Goal: Information Seeking & Learning: Learn about a topic

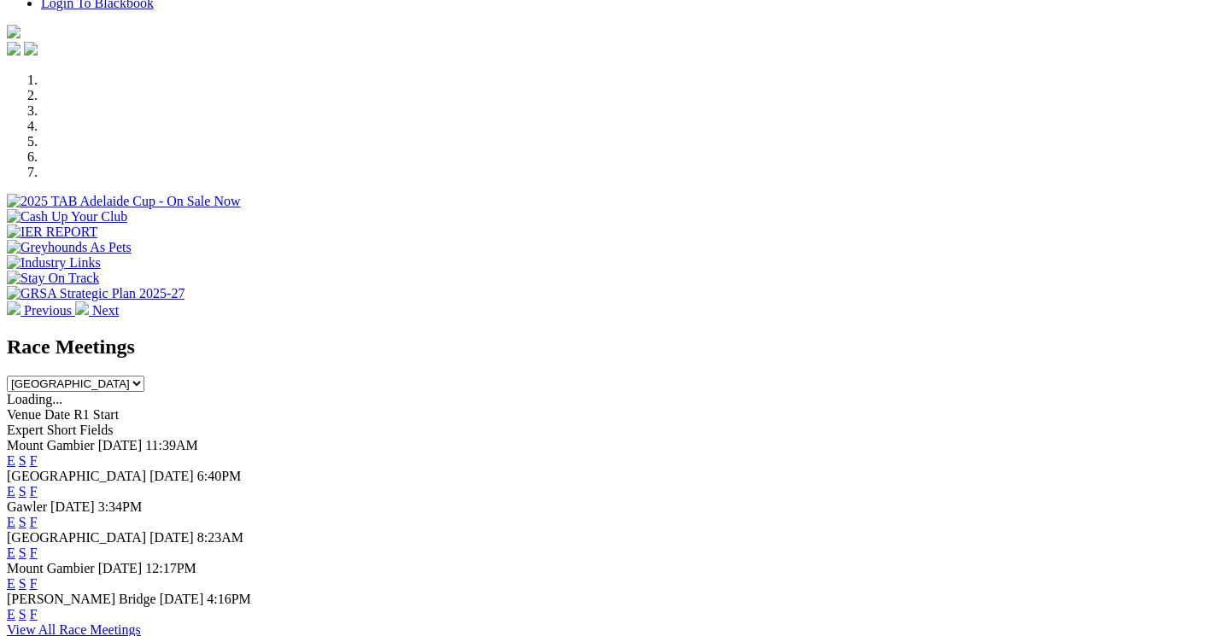
scroll to position [467, 0]
click at [38, 454] on link "F" at bounding box center [34, 461] width 8 height 15
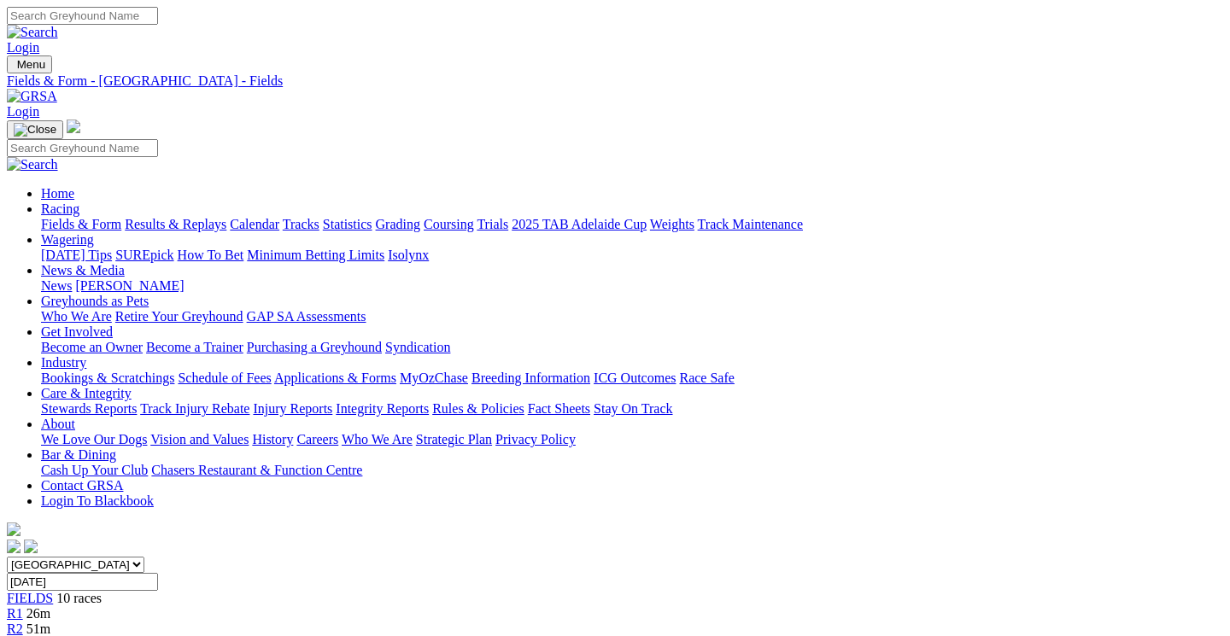
scroll to position [0, 3]
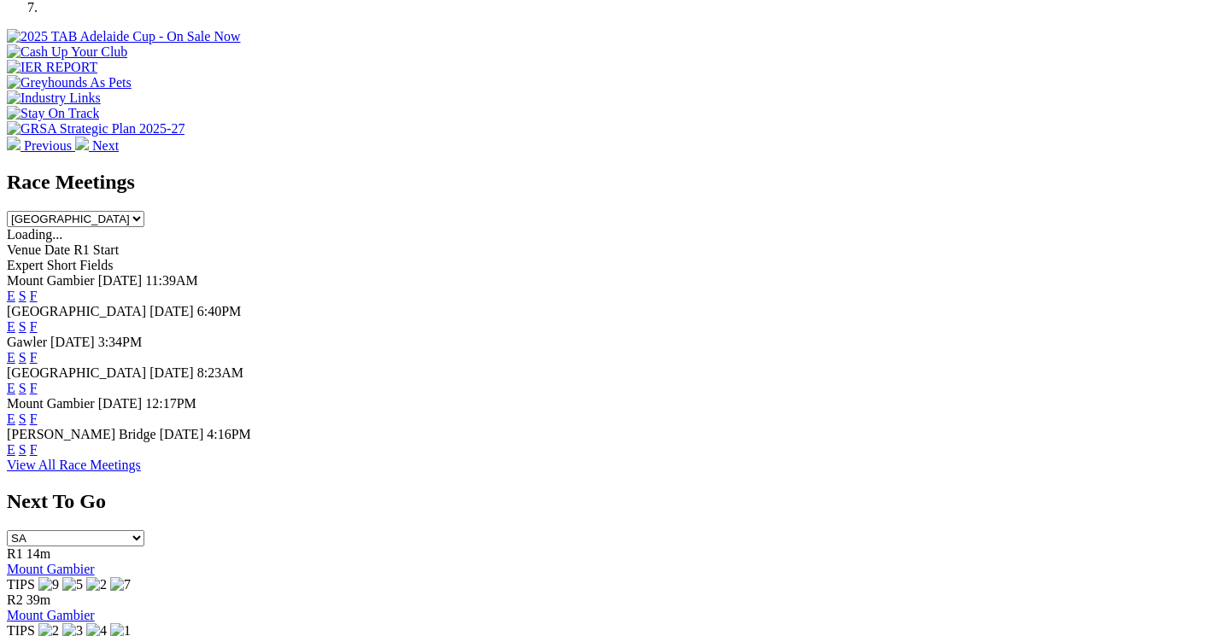
scroll to position [663, 0]
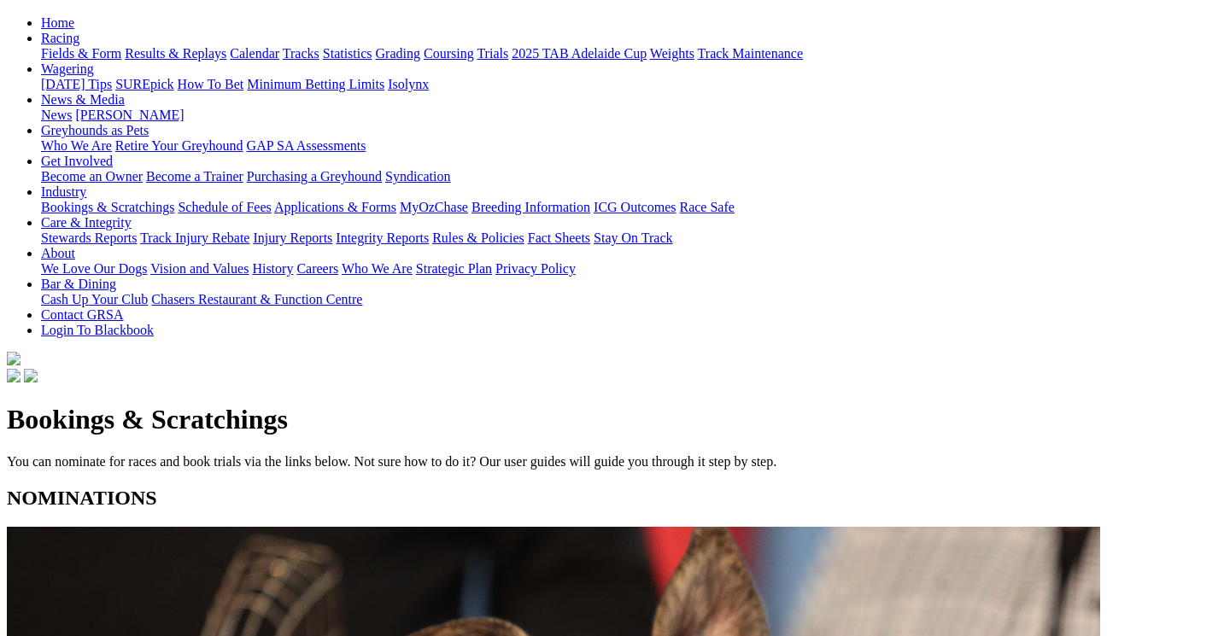
scroll to position [173, 0]
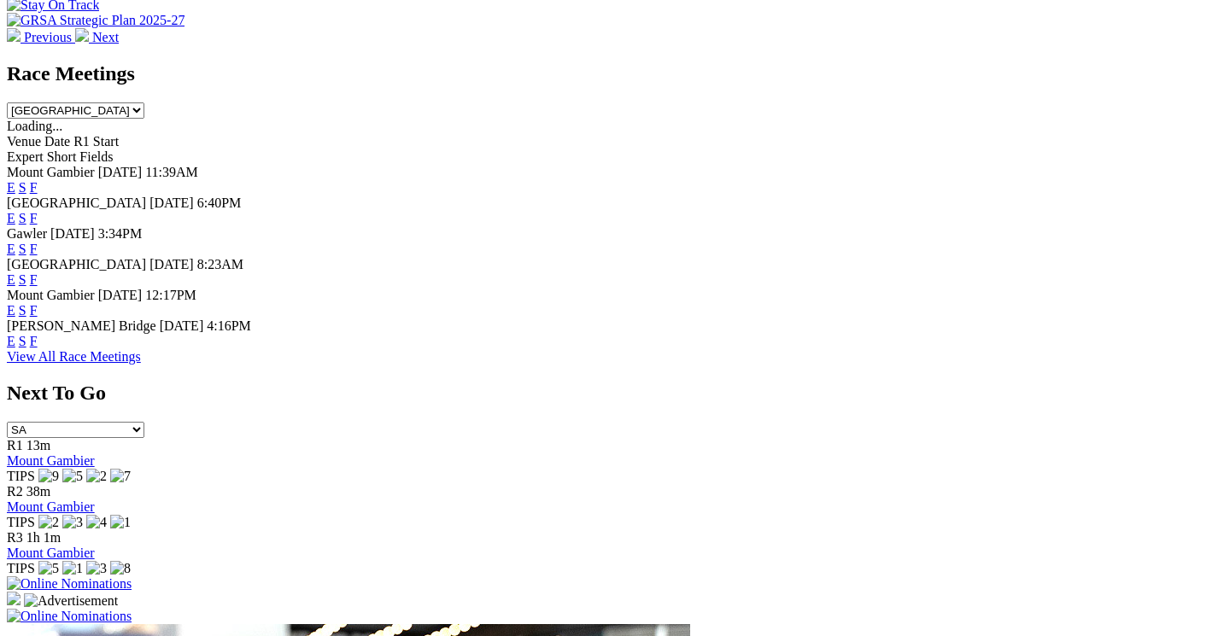
scroll to position [742, 0]
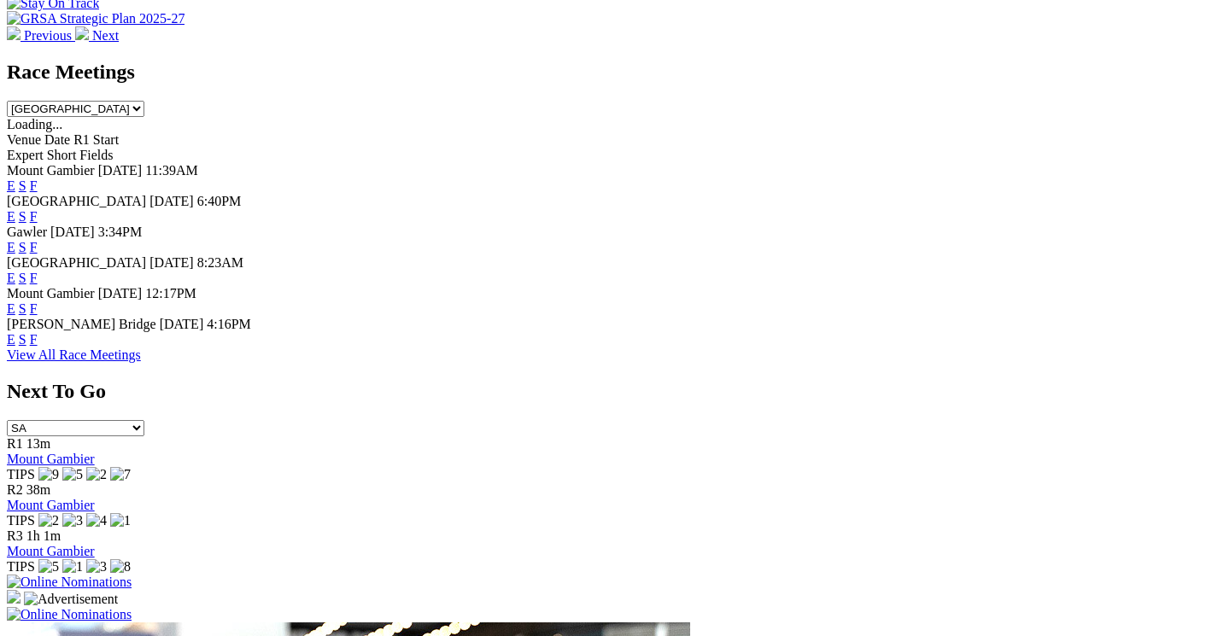
click at [38, 332] on link "F" at bounding box center [34, 339] width 8 height 15
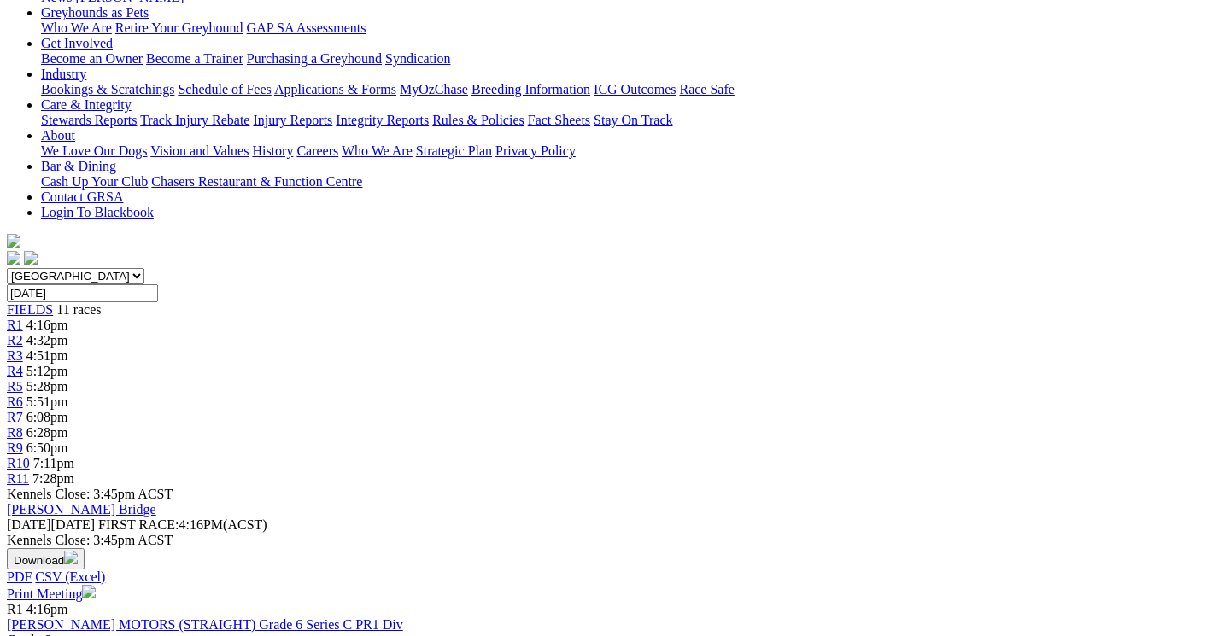
scroll to position [288, 0]
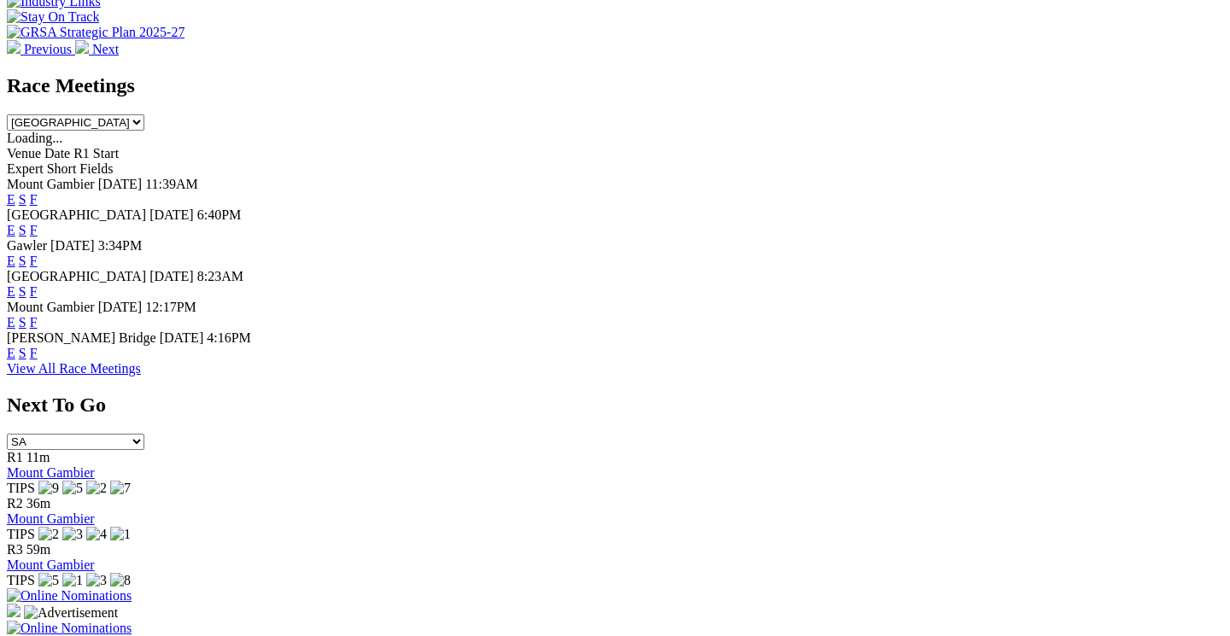
scroll to position [717, 0]
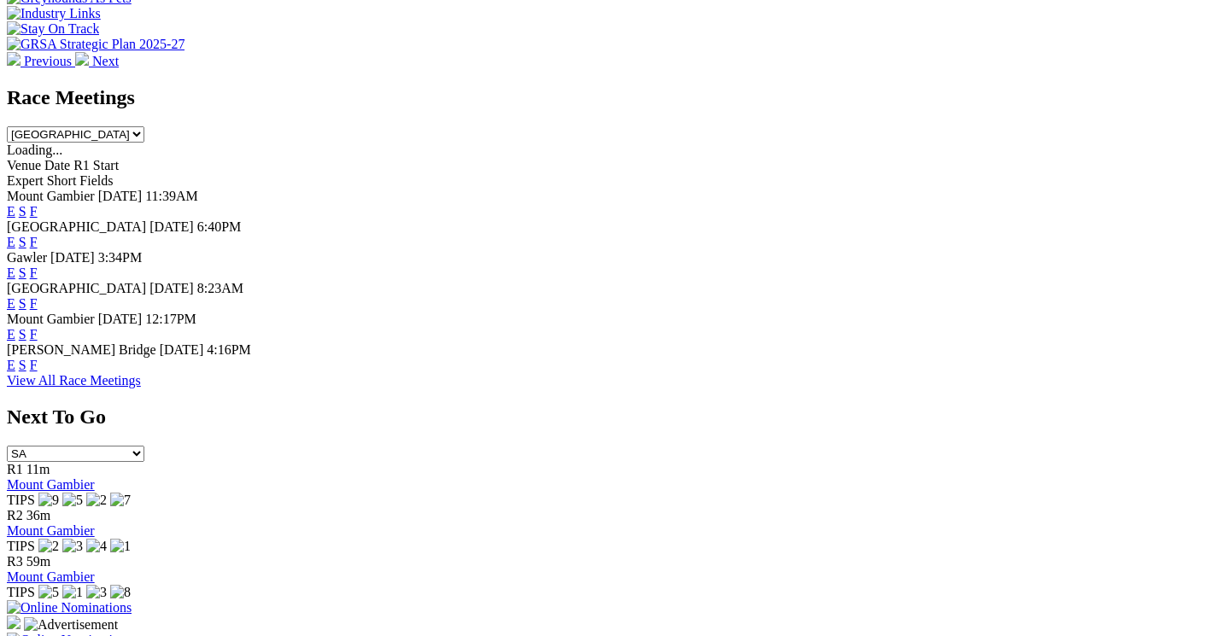
click at [132, 600] on img at bounding box center [69, 607] width 125 height 15
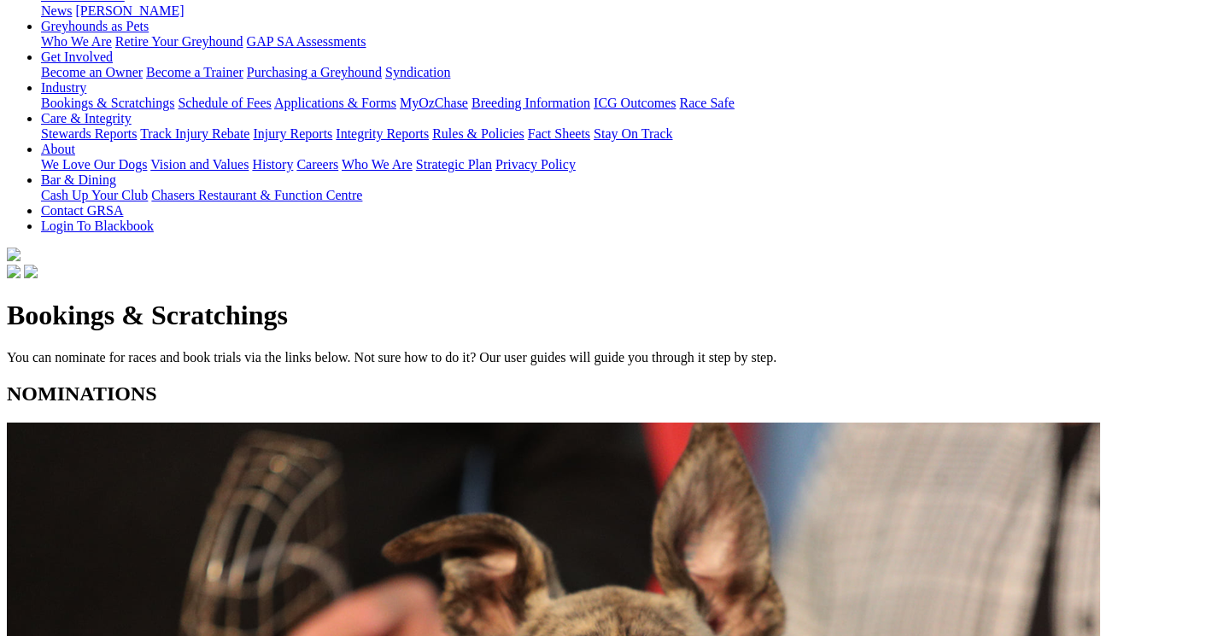
scroll to position [282, 0]
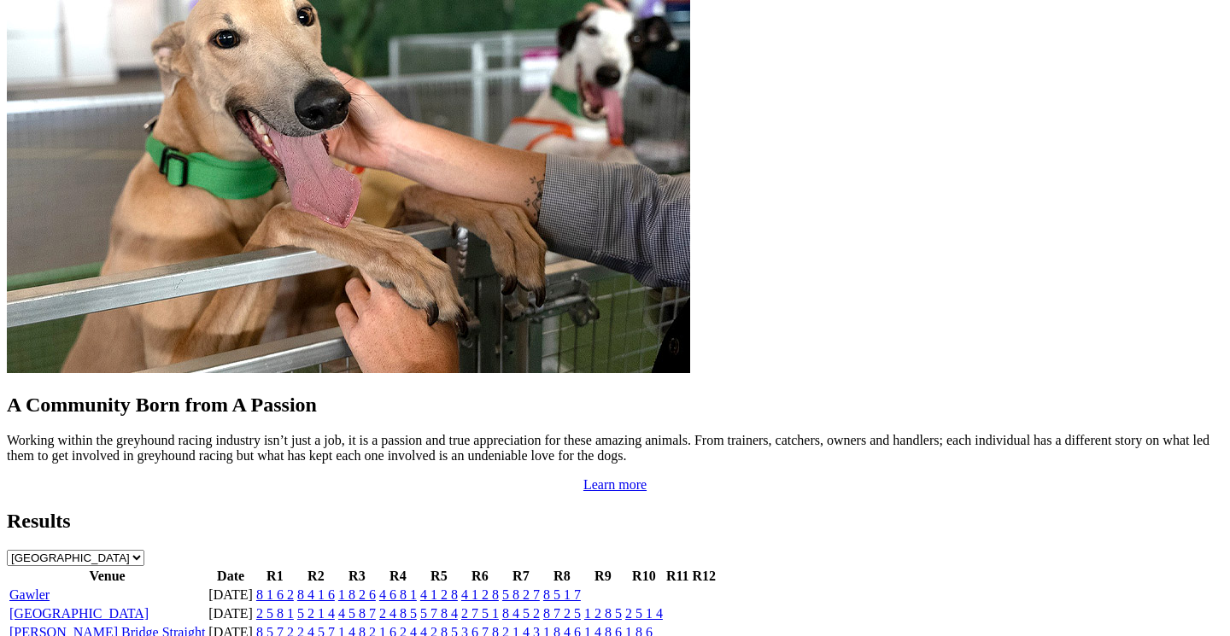
scroll to position [1451, 0]
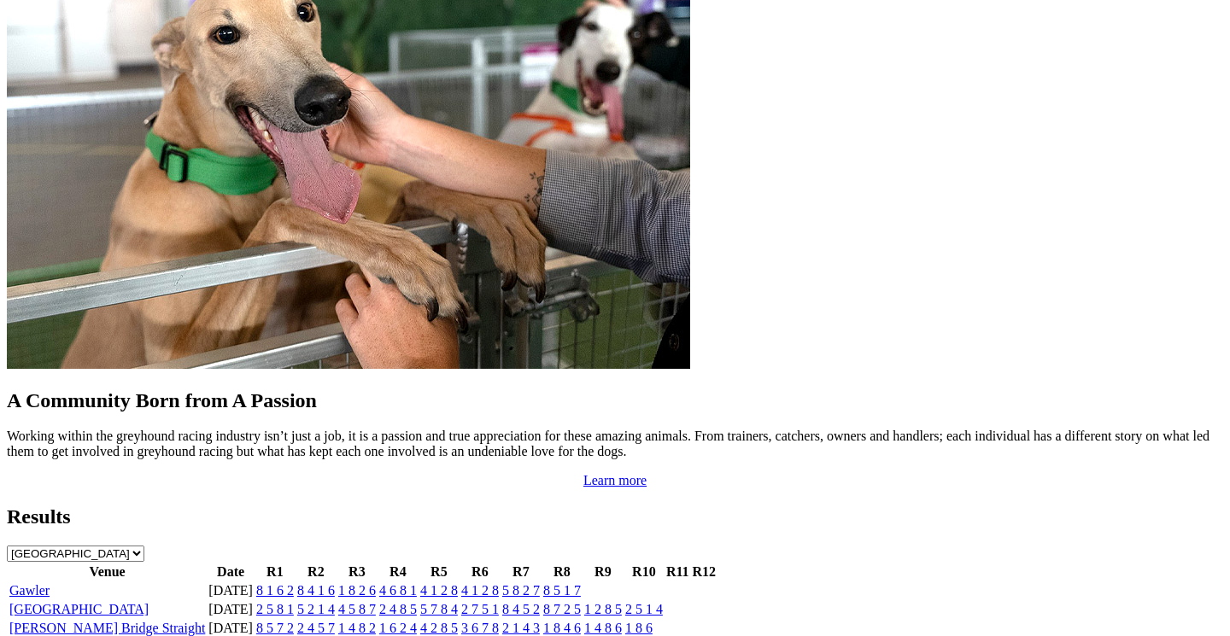
click at [294, 583] on link "8 1 6 2" at bounding box center [275, 590] width 38 height 15
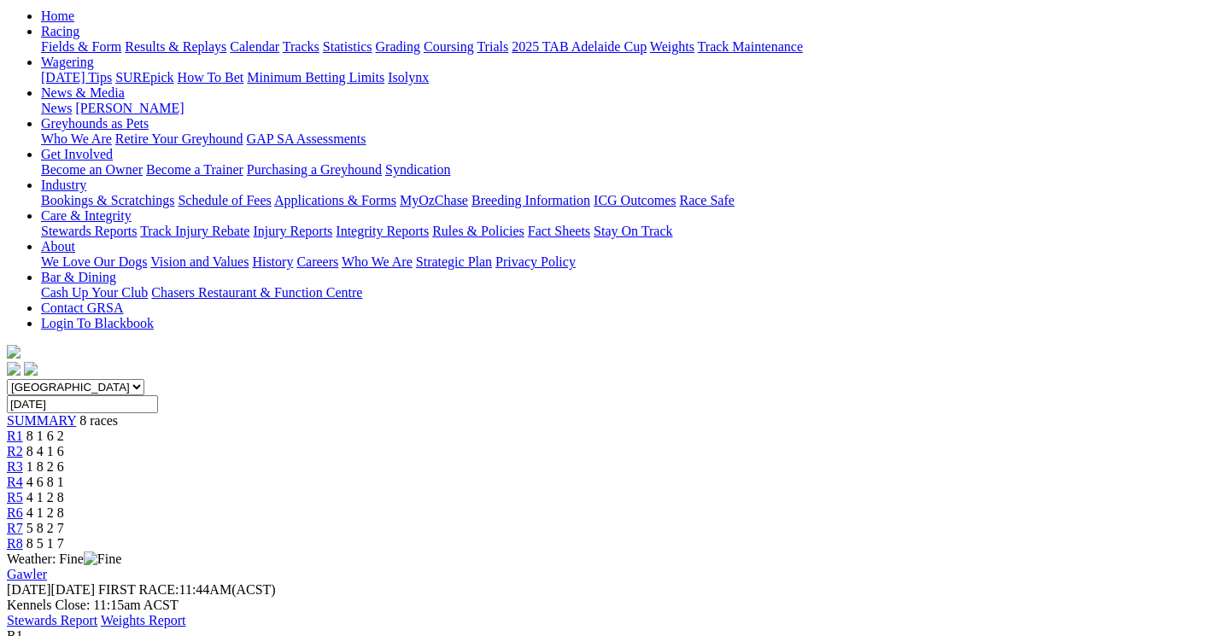
scroll to position [201, 0]
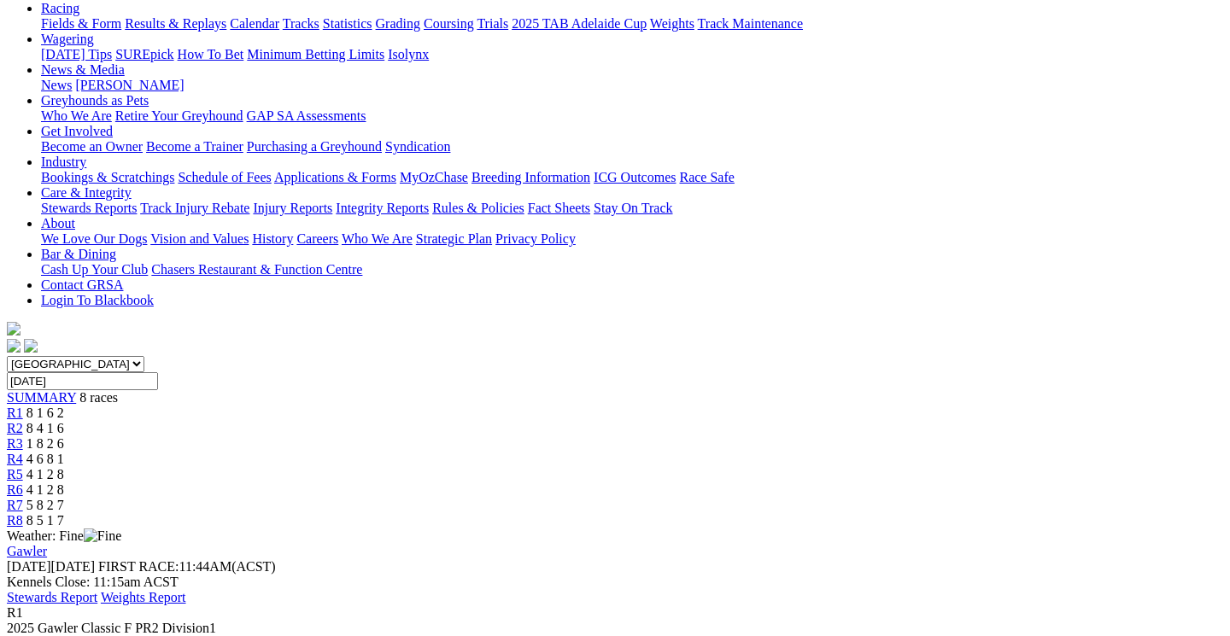
click at [23, 421] on span "R2" at bounding box center [15, 428] width 16 height 15
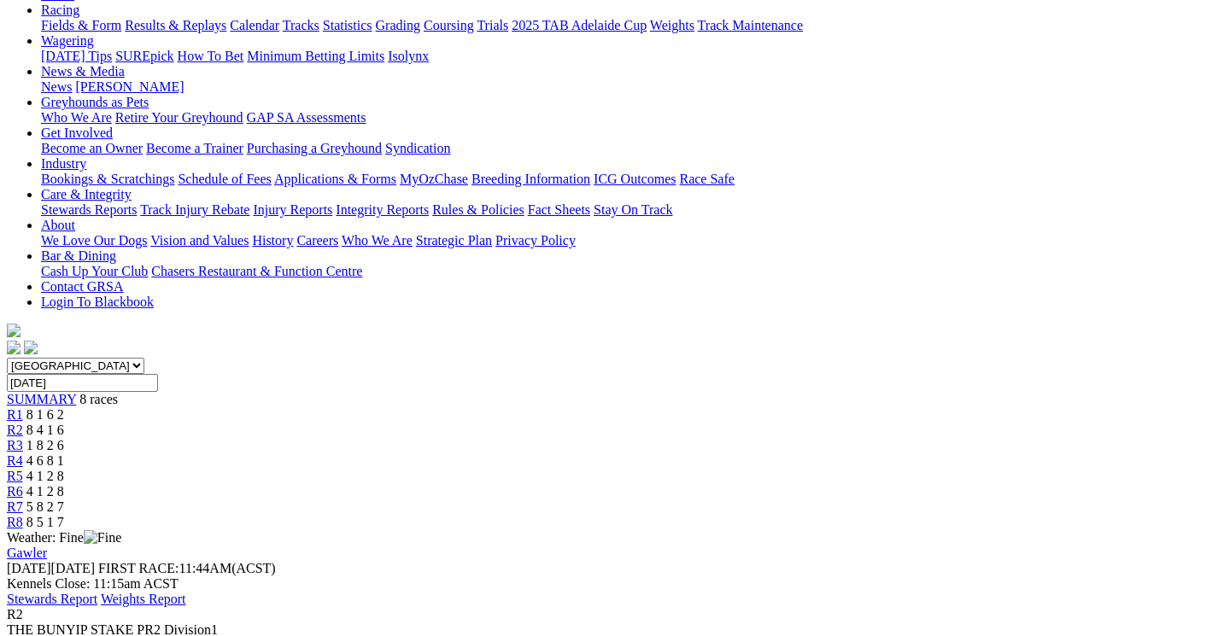
scroll to position [203, 0]
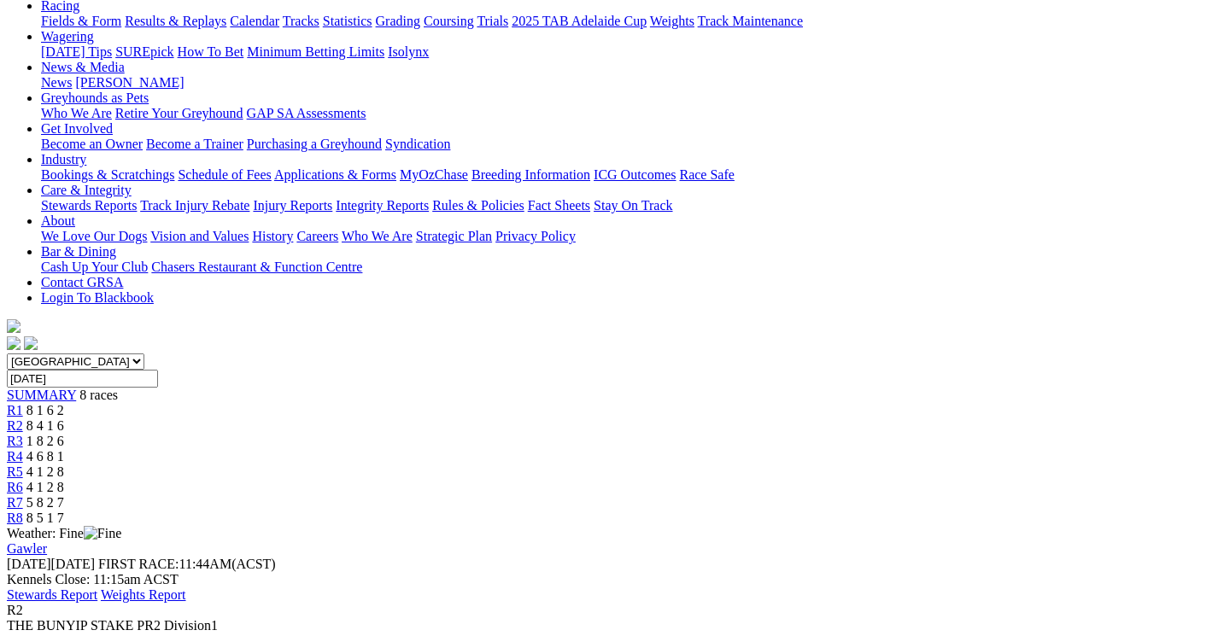
click at [535, 434] on div "R3 1 8 2 6" at bounding box center [615, 441] width 1216 height 15
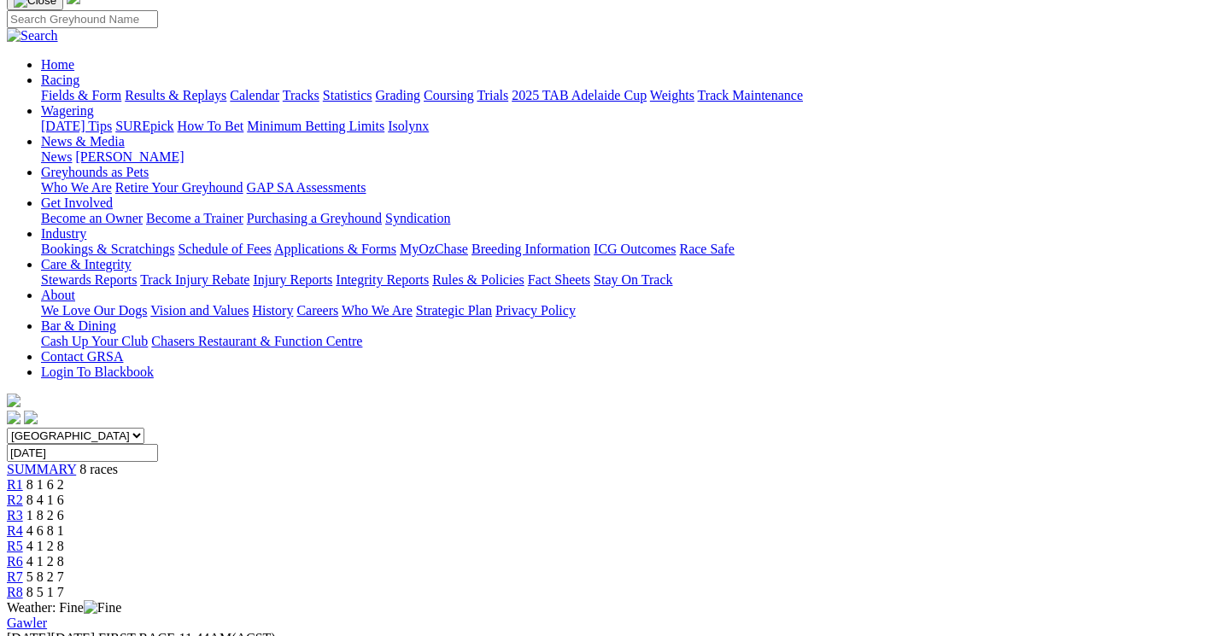
scroll to position [130, 0]
click at [23, 523] on link "R4" at bounding box center [15, 530] width 16 height 15
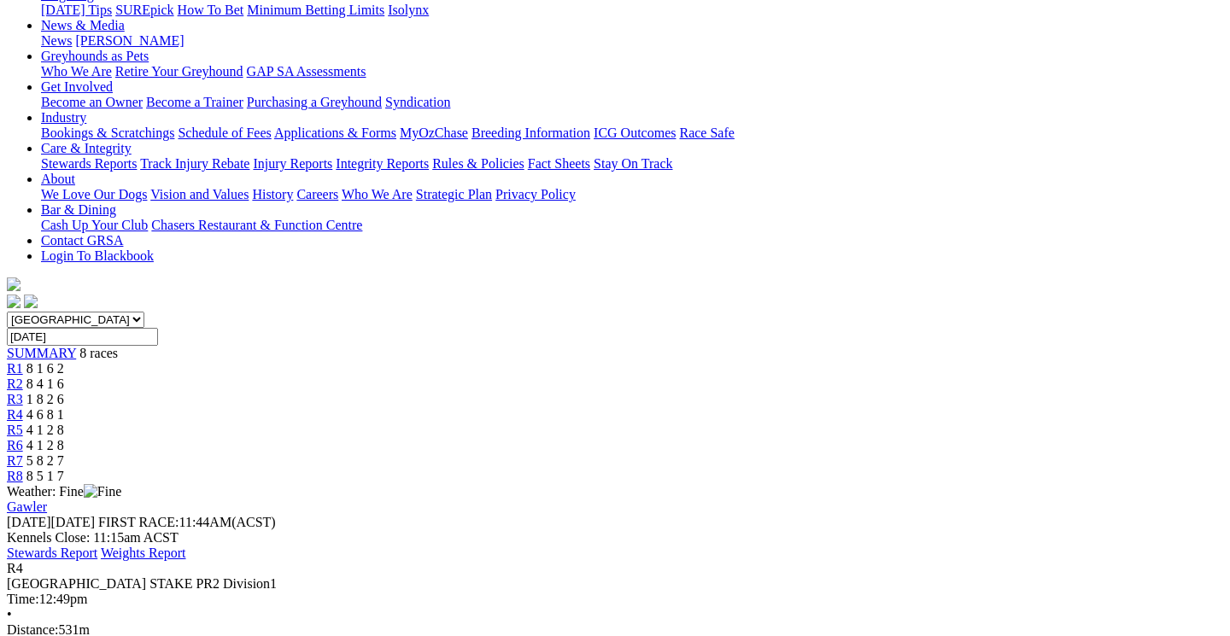
scroll to position [243, 0]
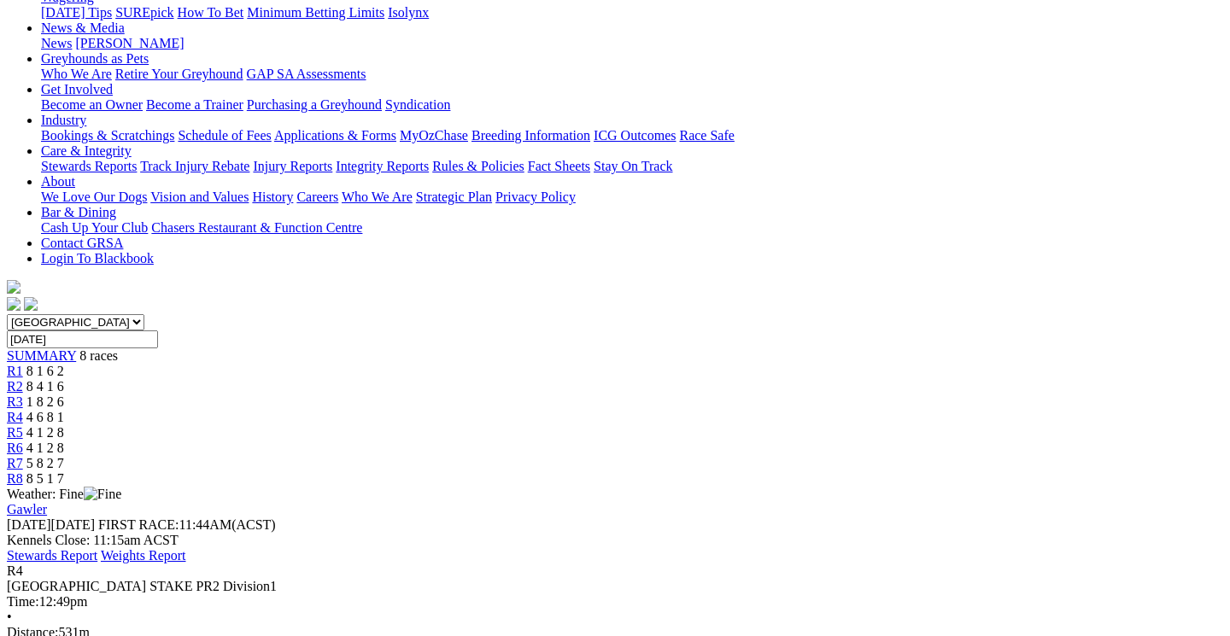
click at [64, 425] on span "4 1 2 8" at bounding box center [45, 432] width 38 height 15
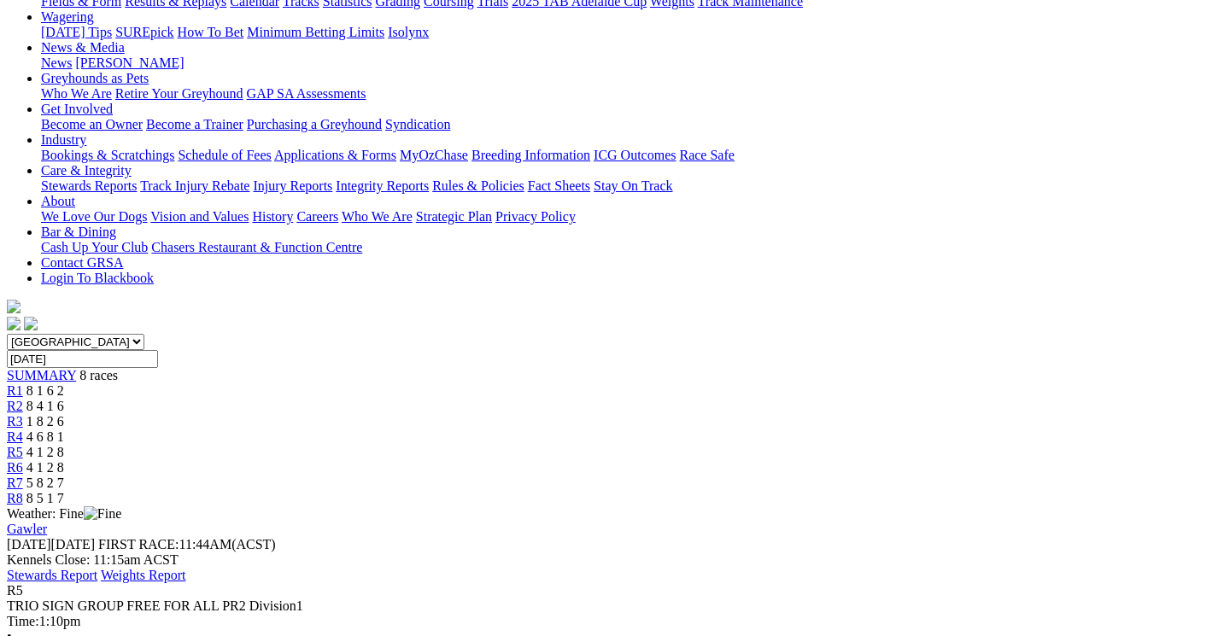
scroll to position [220, 0]
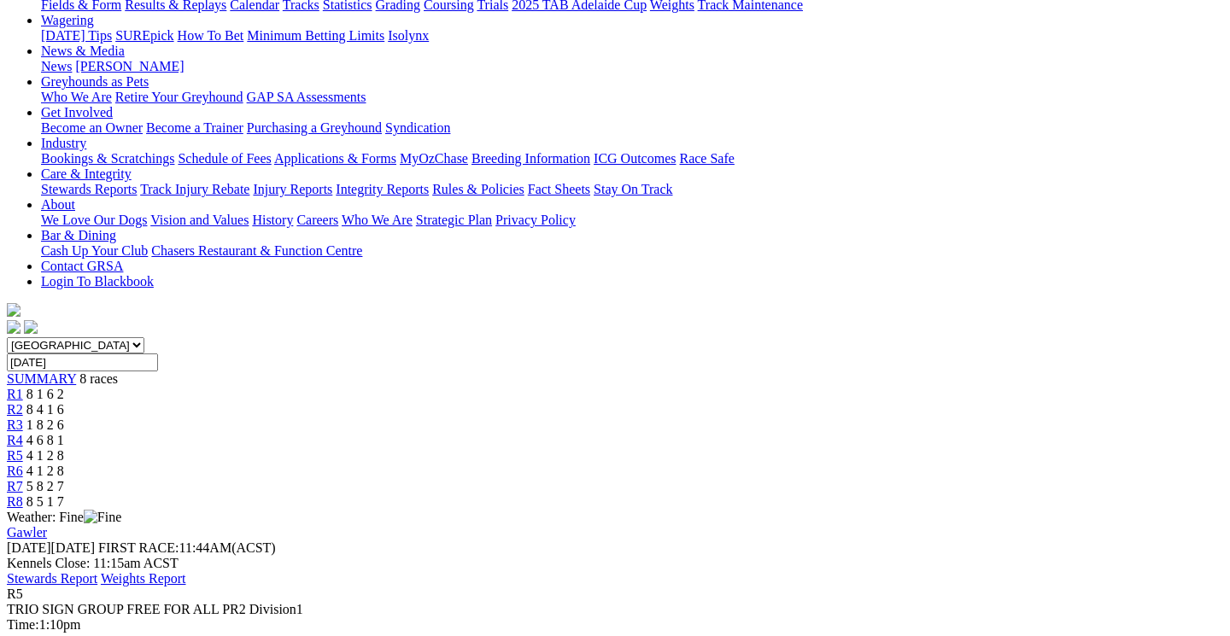
click at [888, 464] on div "R6 4 1 2 8" at bounding box center [615, 471] width 1216 height 15
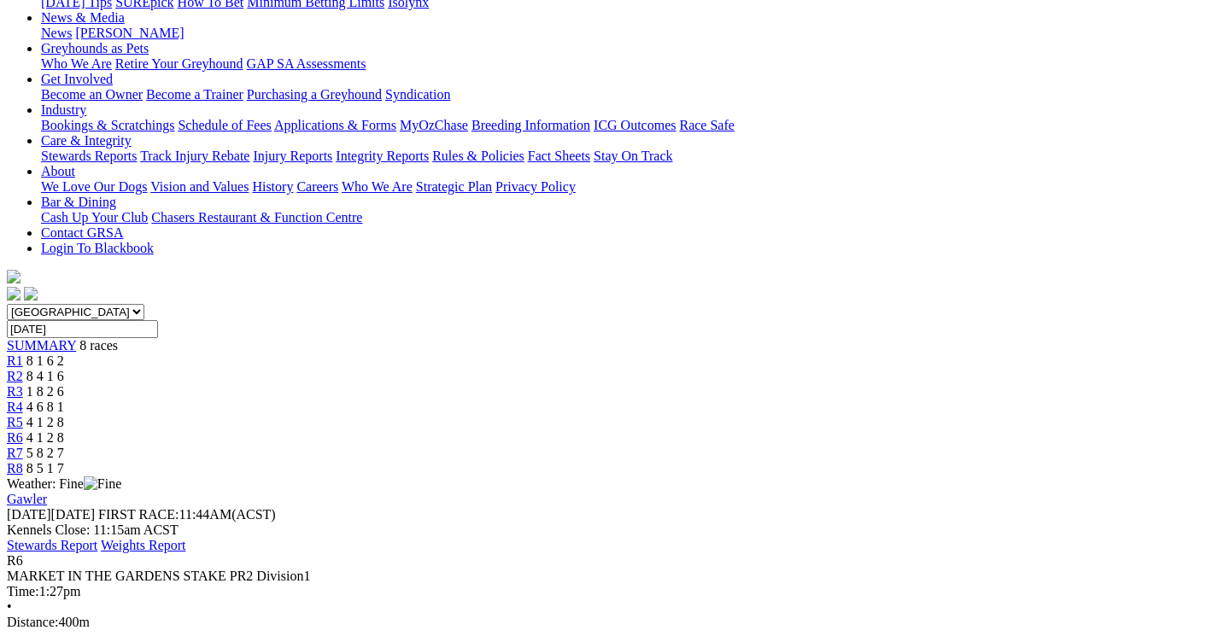
scroll to position [240, 0]
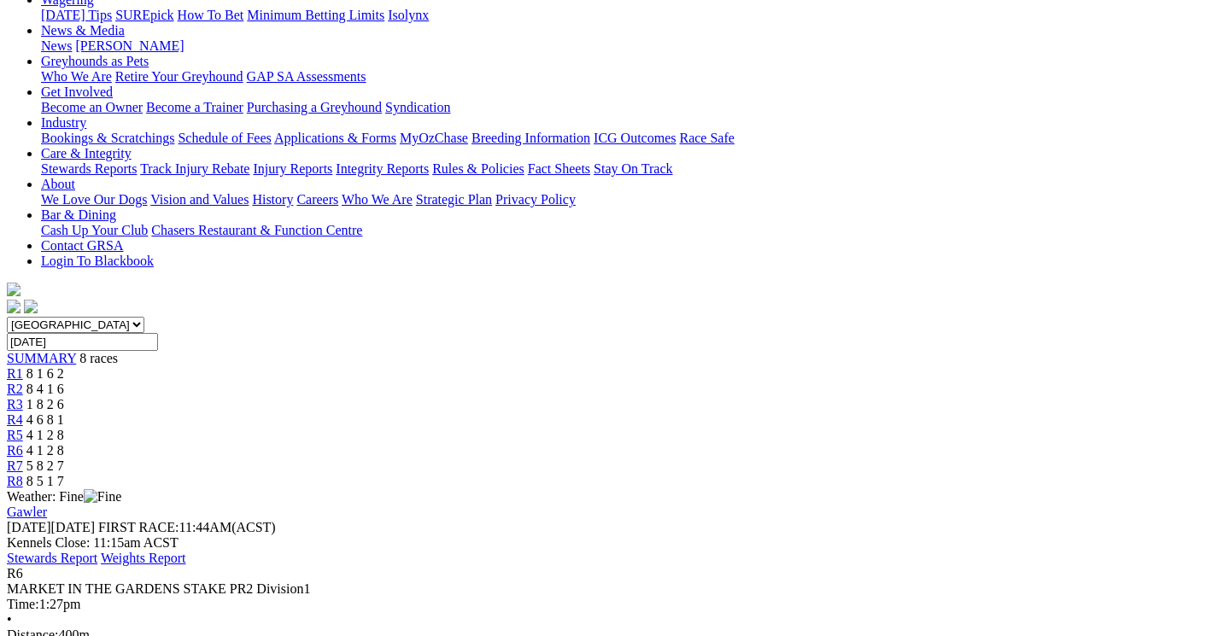
click at [64, 459] on span "5 8 2 7" at bounding box center [45, 466] width 38 height 15
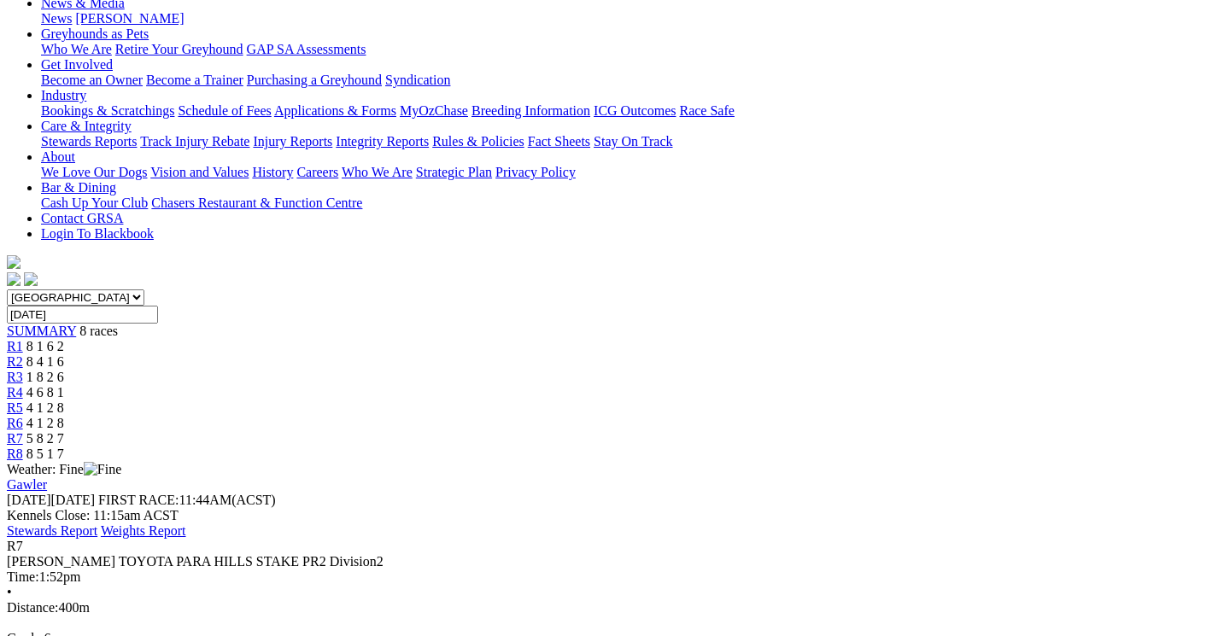
scroll to position [265, 0]
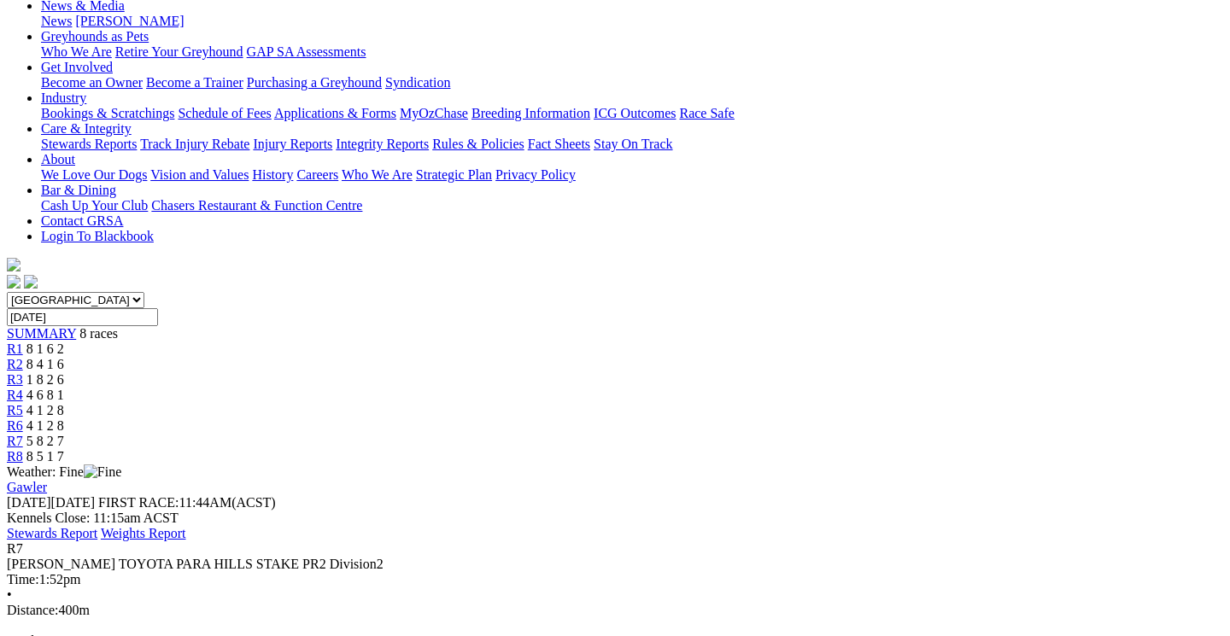
click at [64, 449] on span "8 5 1 7" at bounding box center [45, 456] width 38 height 15
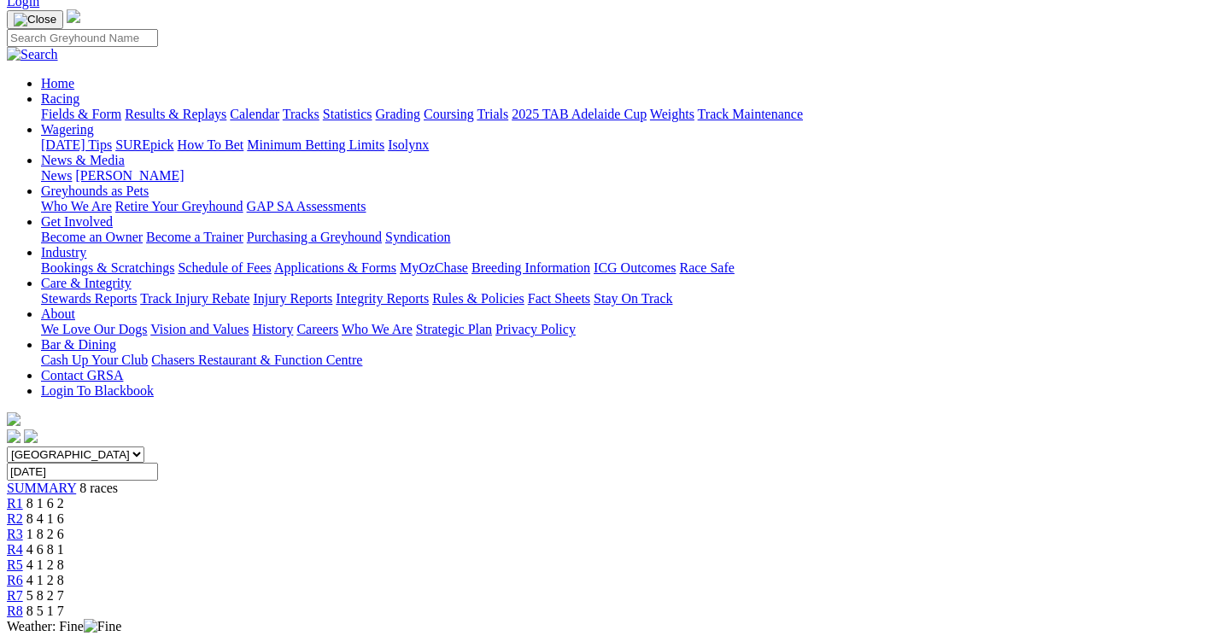
scroll to position [107, 0]
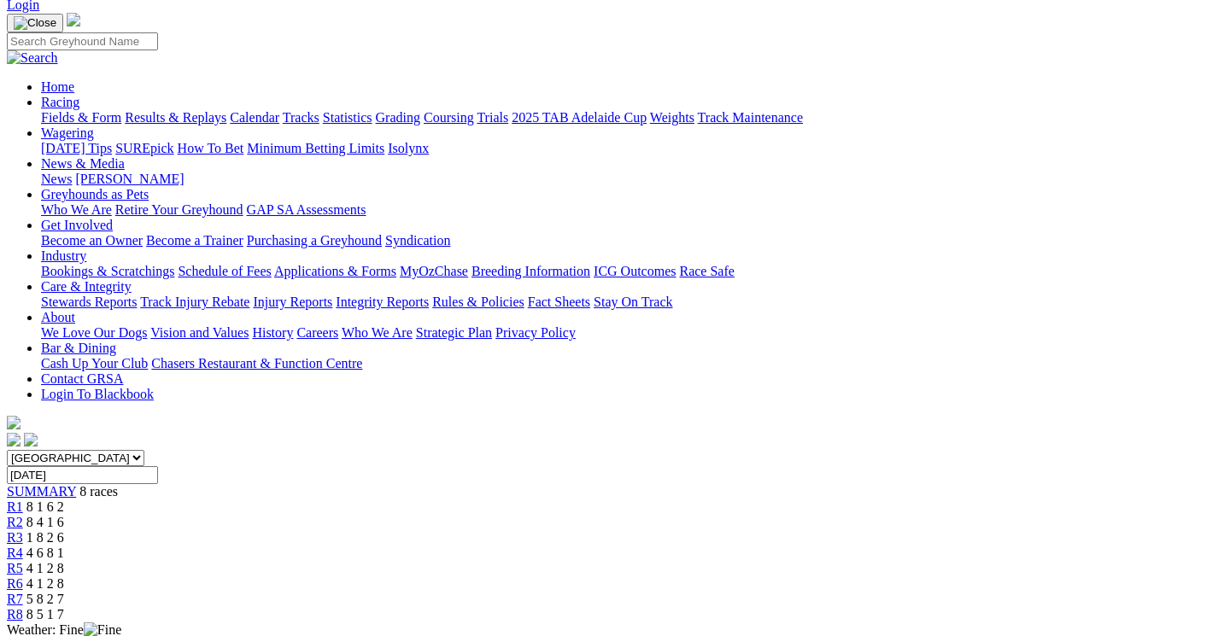
click at [192, 110] on link "Results & Replays" at bounding box center [176, 117] width 102 height 15
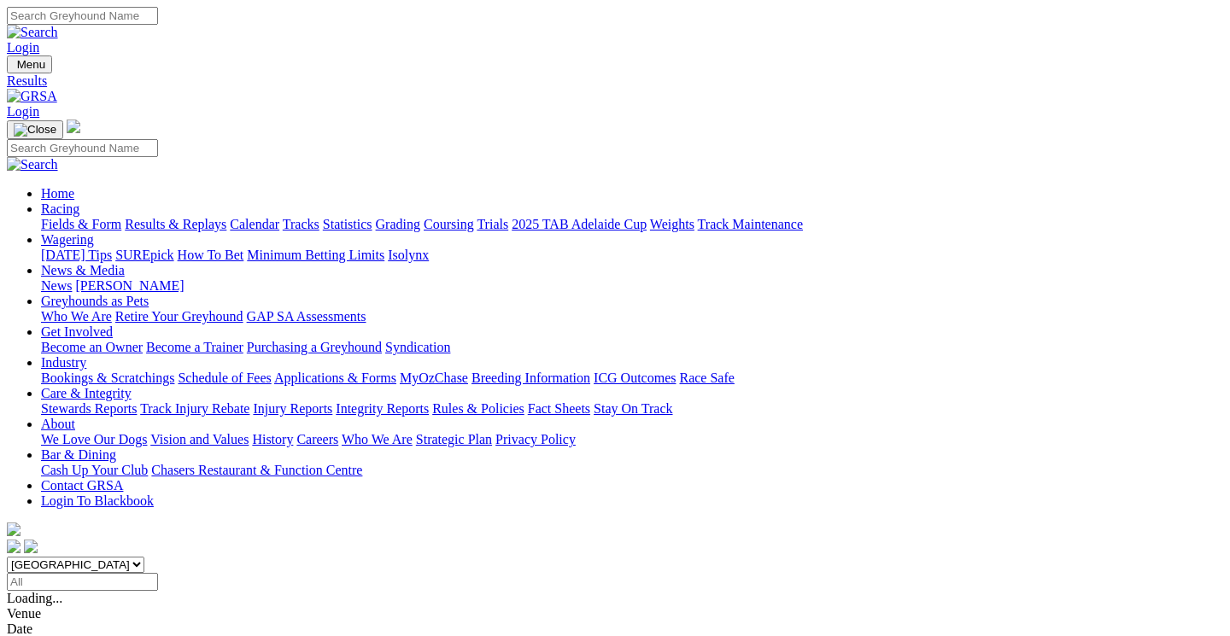
scroll to position [92, 0]
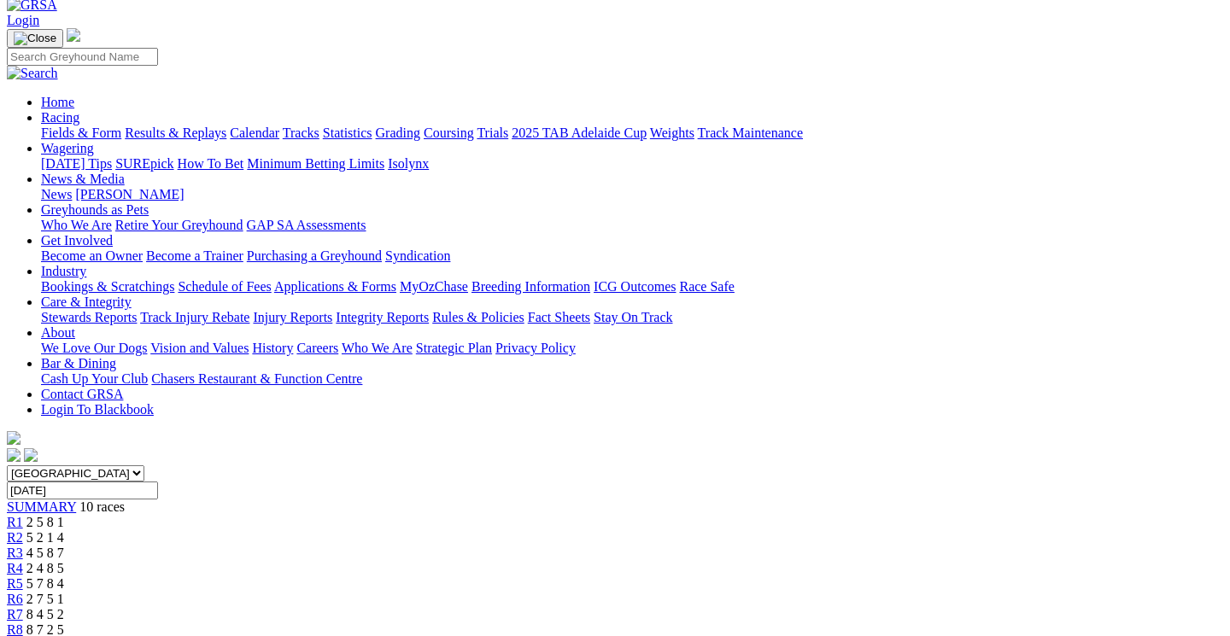
scroll to position [95, 0]
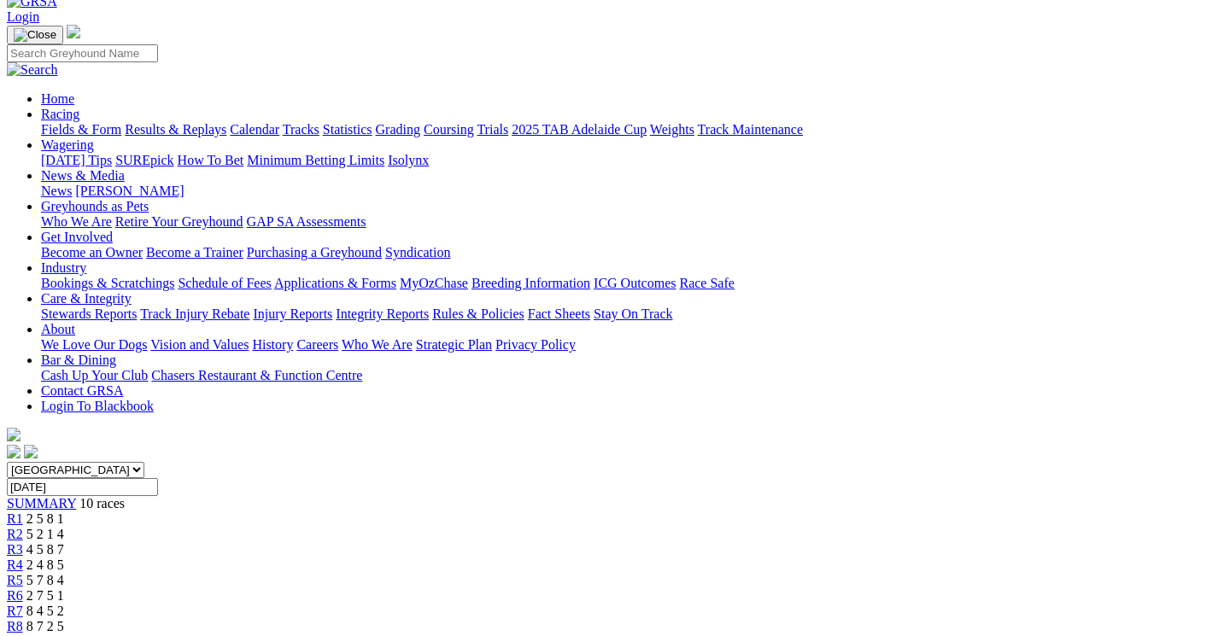
click at [23, 527] on link "R2" at bounding box center [15, 534] width 16 height 15
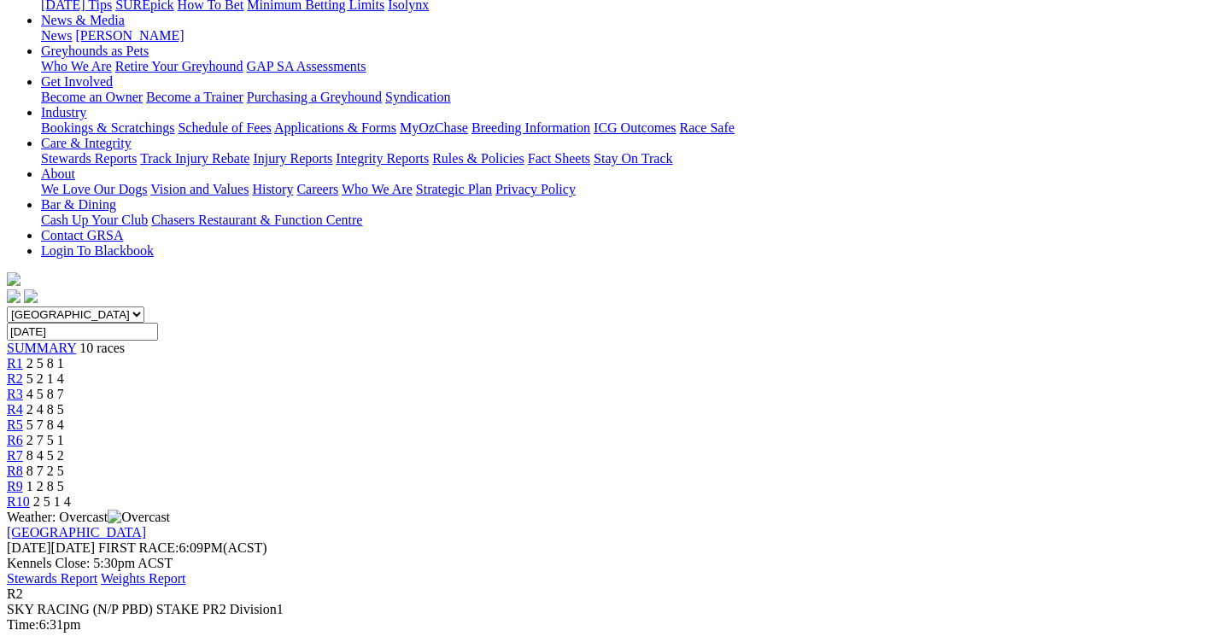
scroll to position [249, 5]
click at [64, 388] on span "4 5 8 7" at bounding box center [45, 395] width 38 height 15
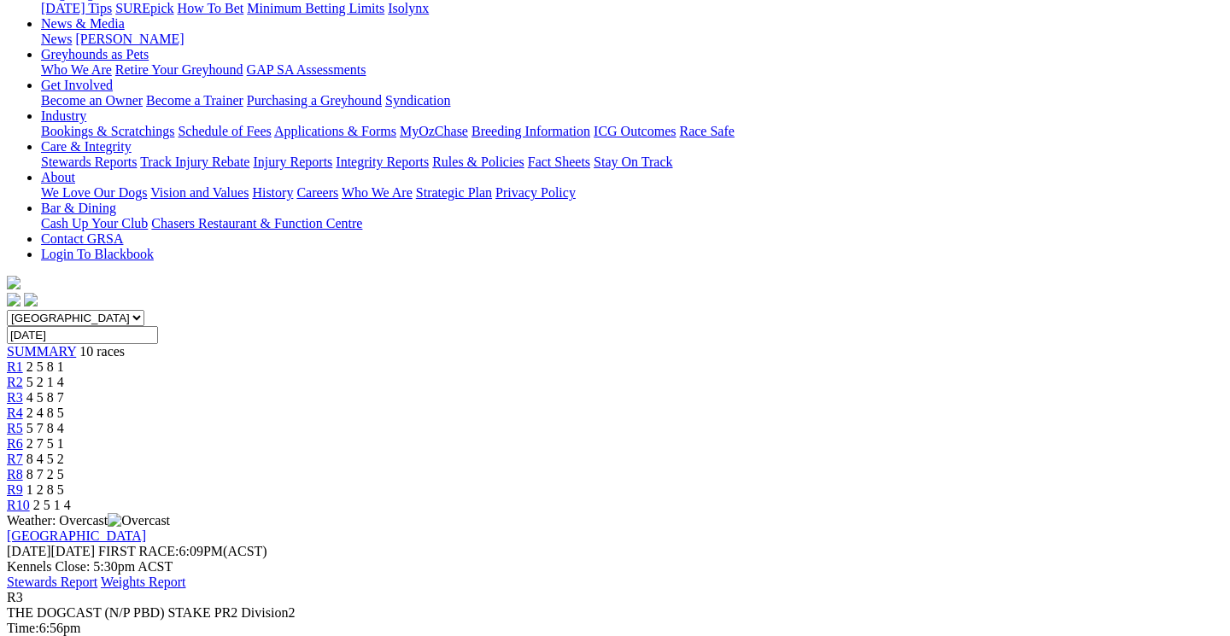
click at [562, 406] on div "R4 2 4 8 5" at bounding box center [615, 413] width 1216 height 15
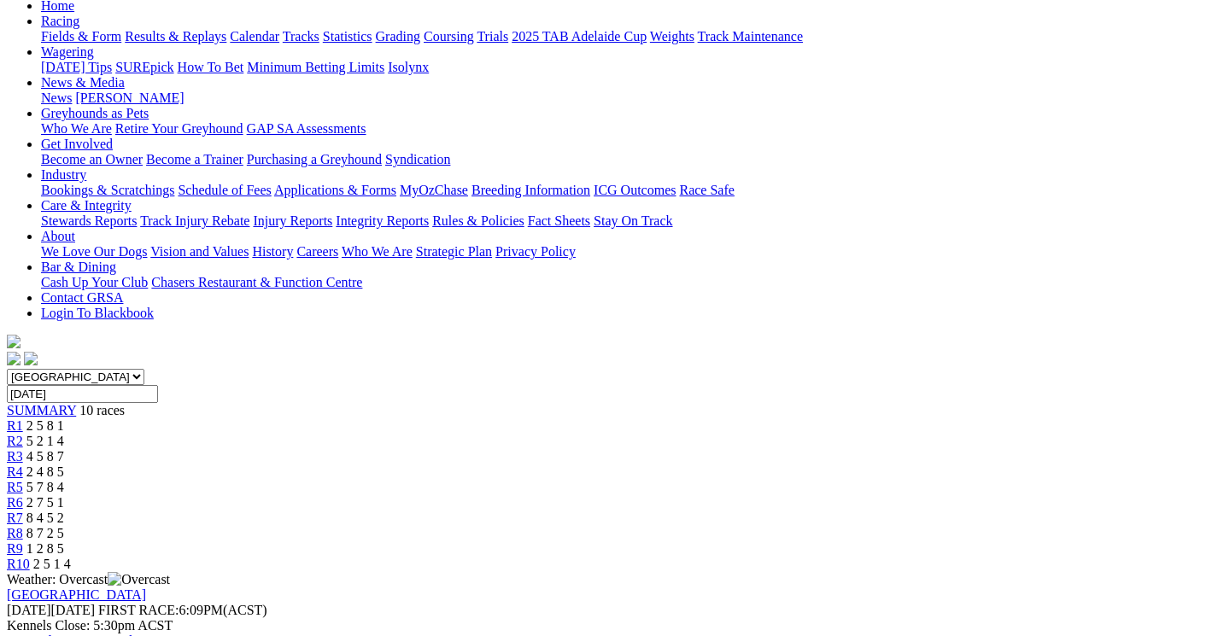
scroll to position [184, 0]
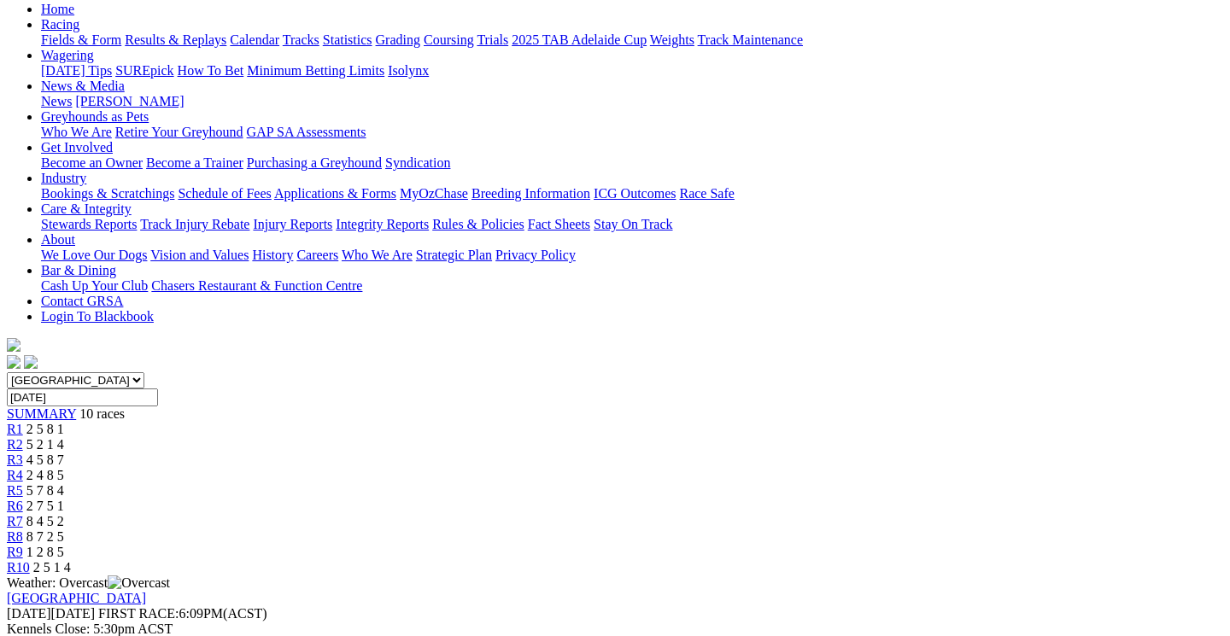
click at [646, 483] on div "R5 5 7 8 4" at bounding box center [615, 490] width 1216 height 15
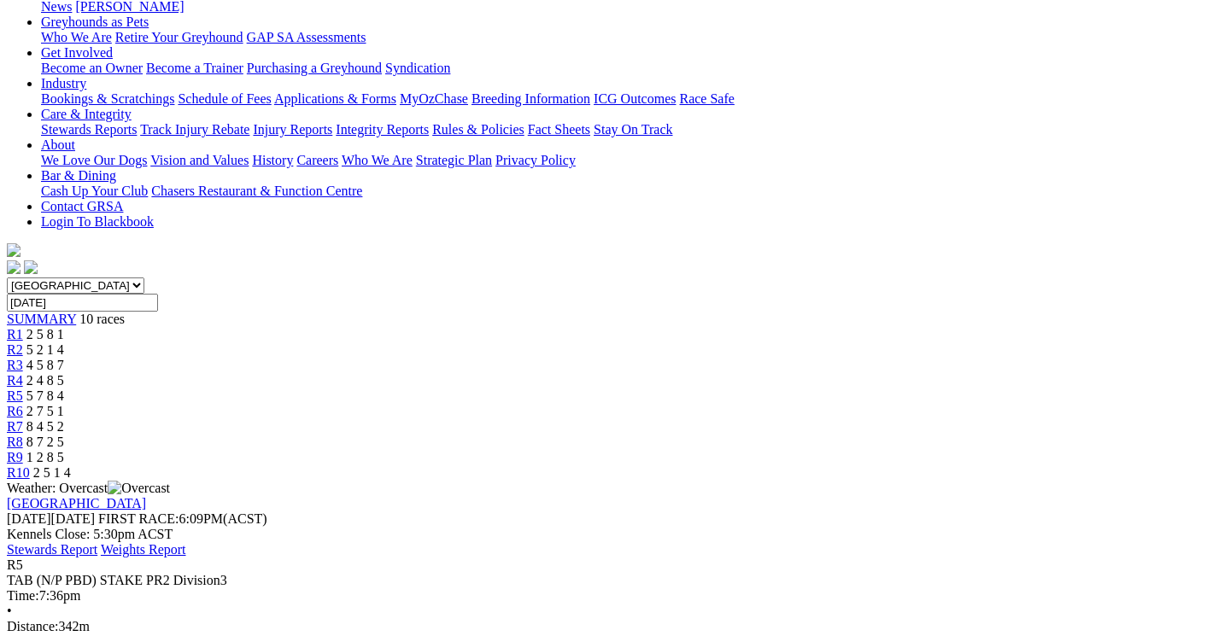
scroll to position [265, 0]
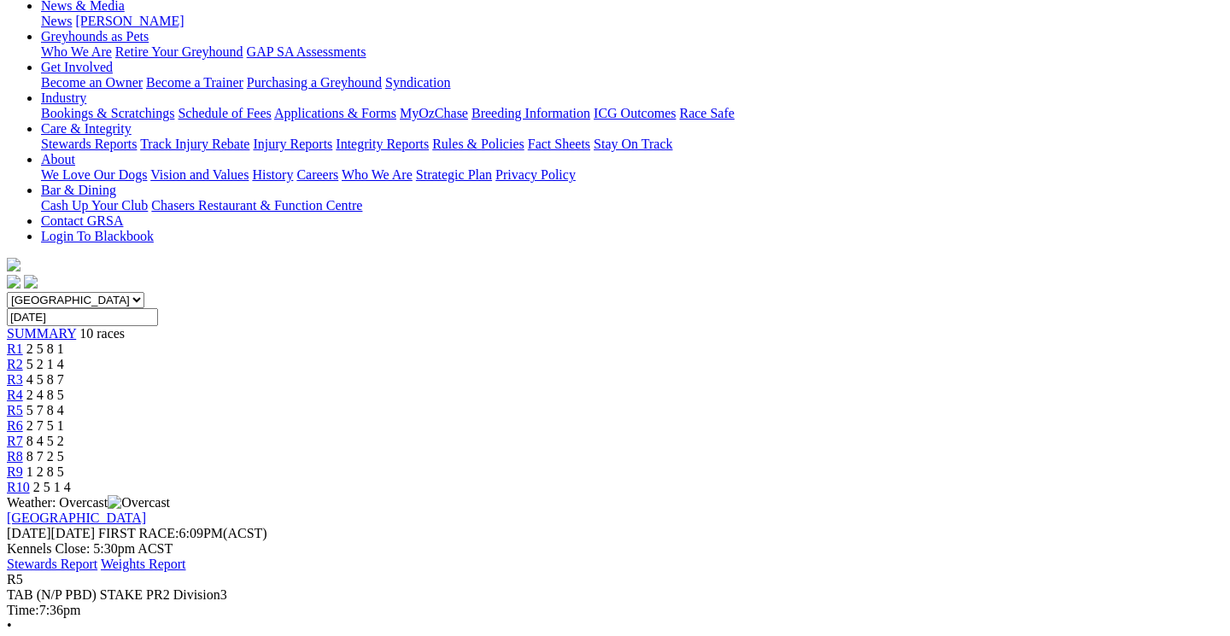
click at [64, 419] on span "2 7 5 1" at bounding box center [45, 426] width 38 height 15
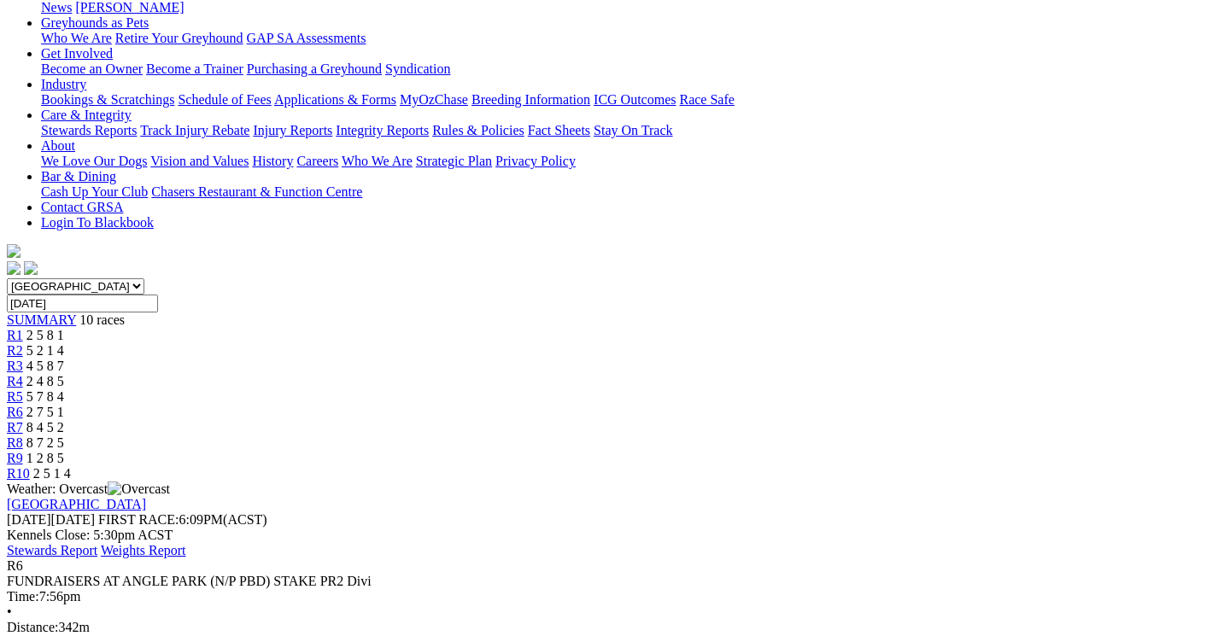
scroll to position [277, 0]
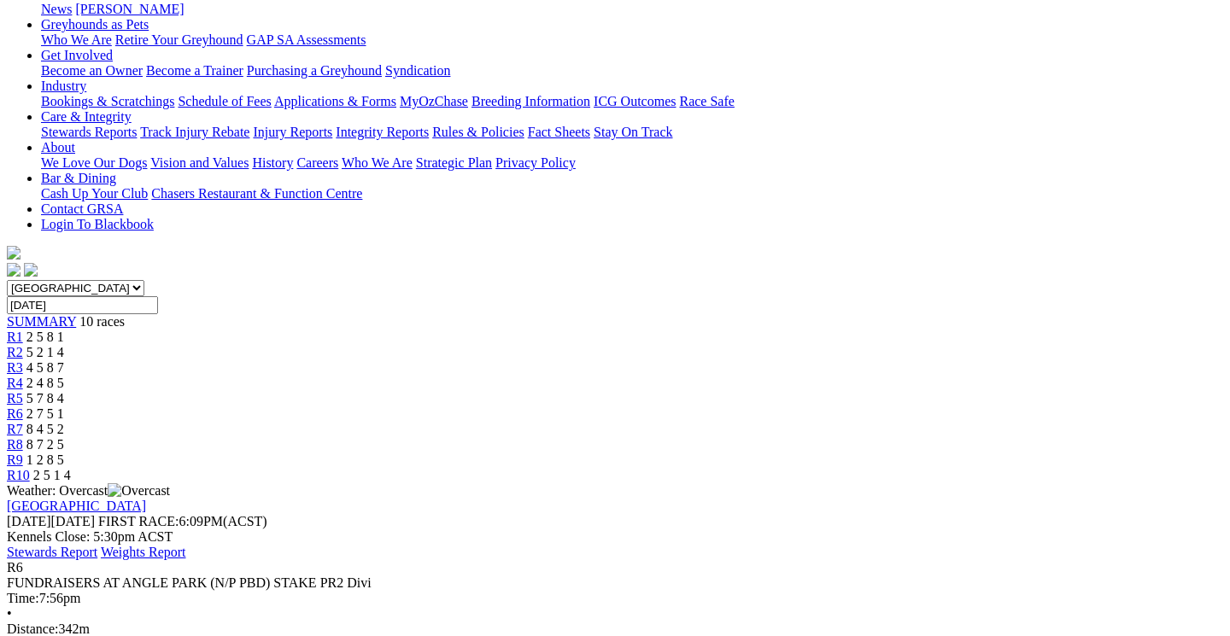
click at [64, 422] on span "8 4 5 2" at bounding box center [45, 429] width 38 height 15
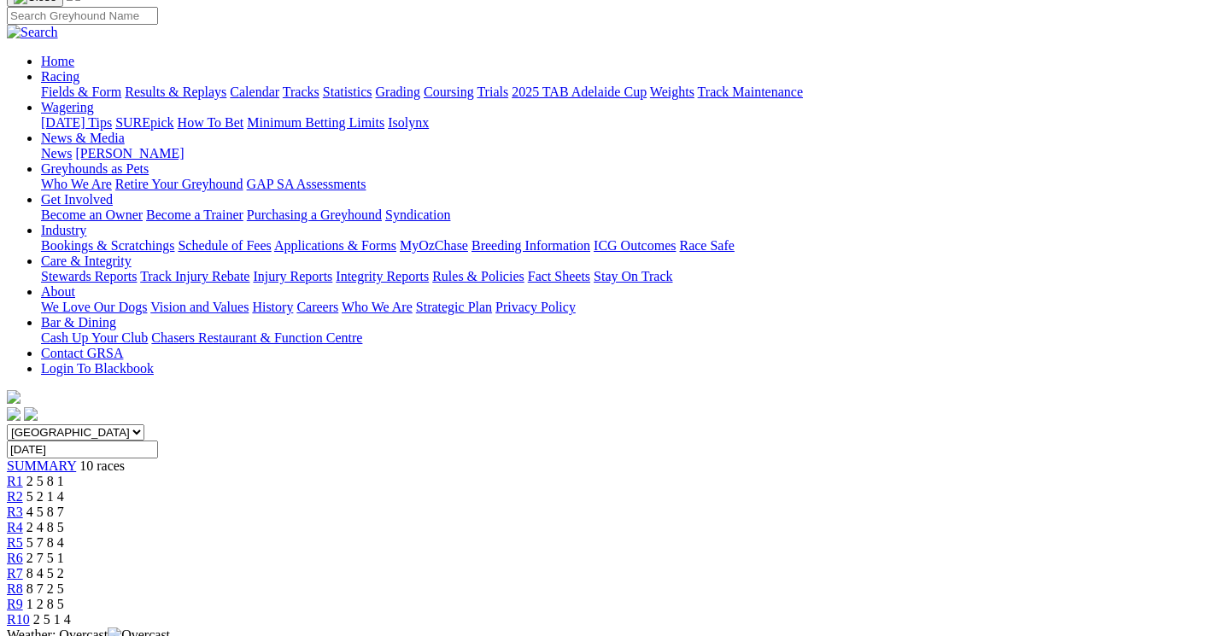
scroll to position [94, 0]
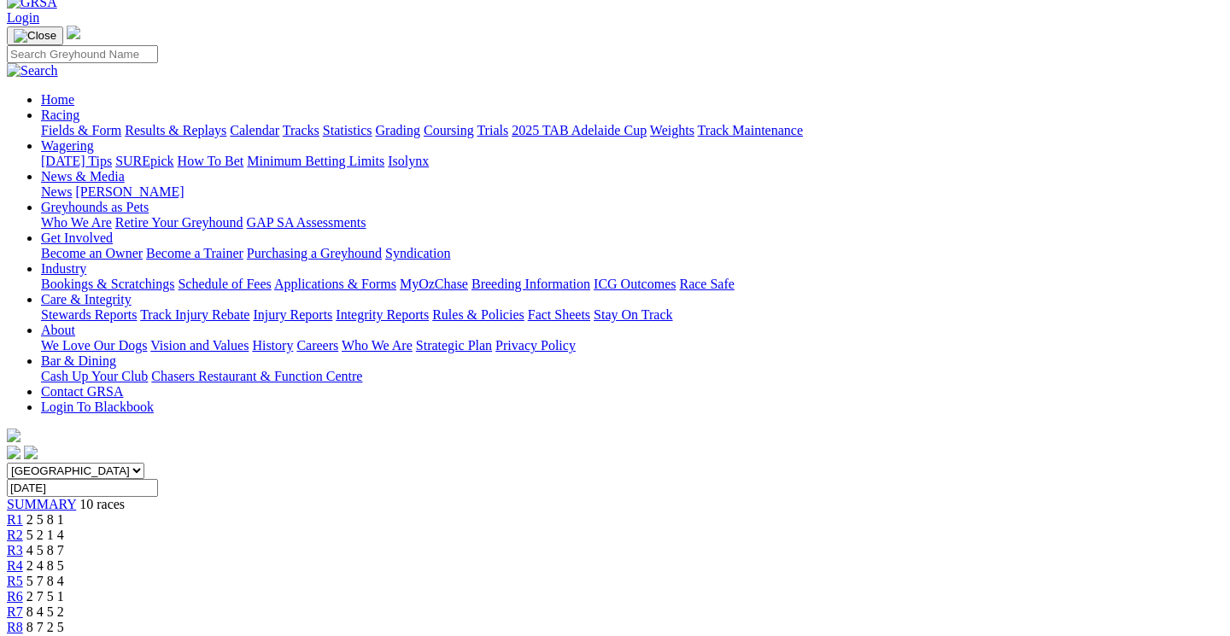
click at [923, 620] on div "R8 8 7 2 5" at bounding box center [615, 627] width 1216 height 15
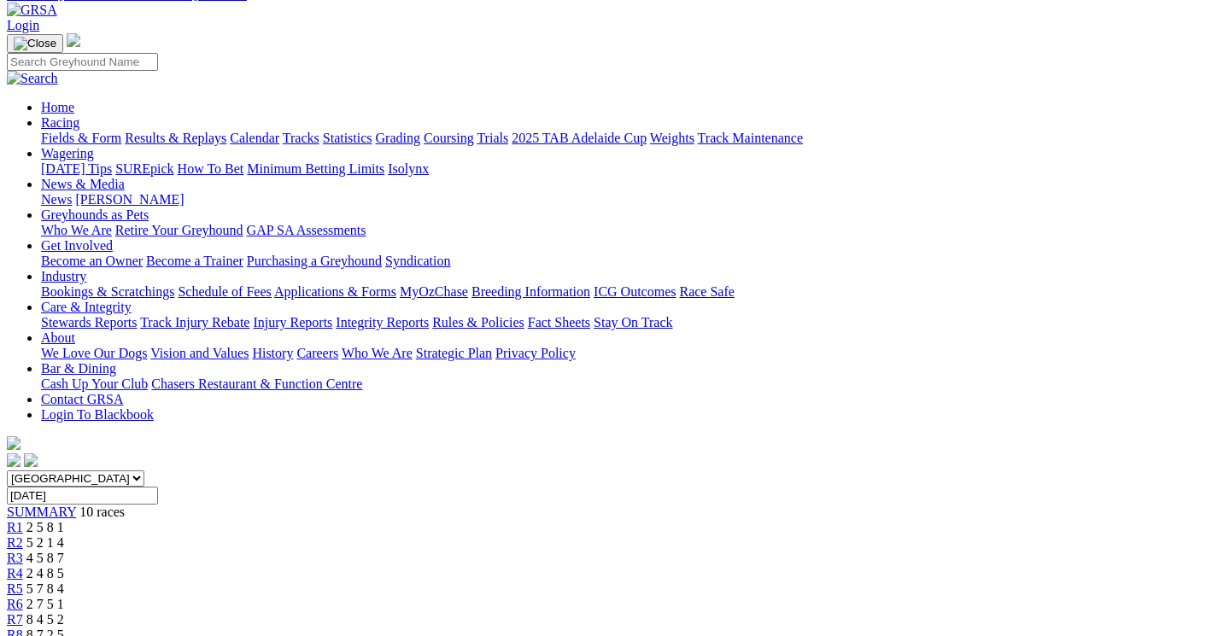
scroll to position [81, 0]
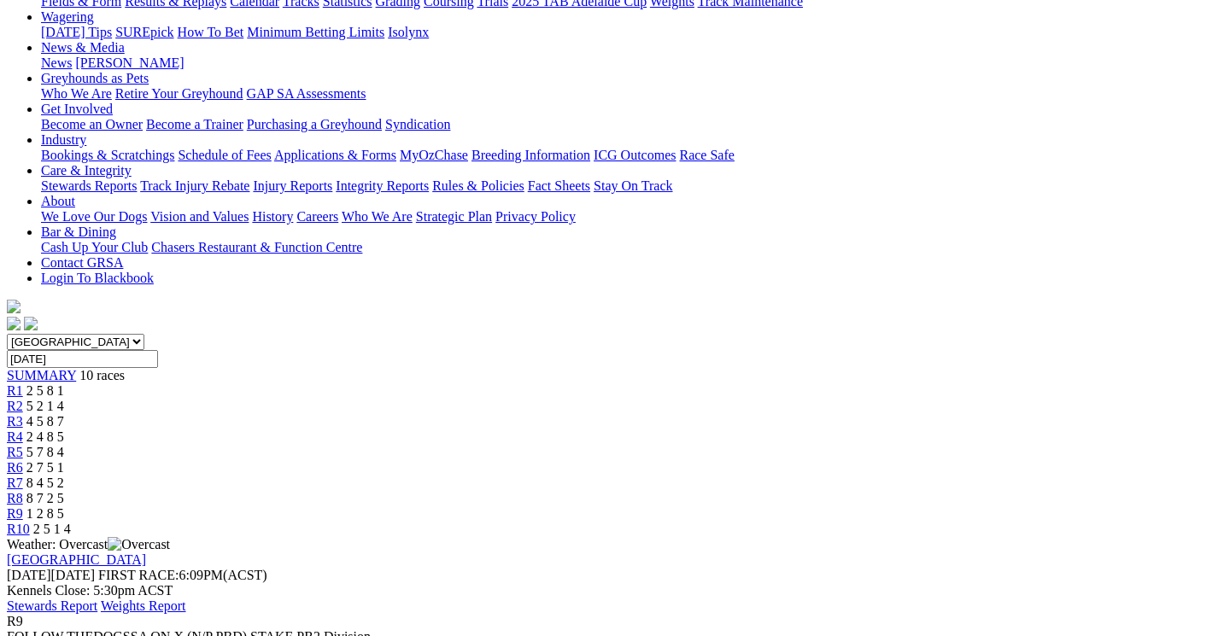
scroll to position [215, 0]
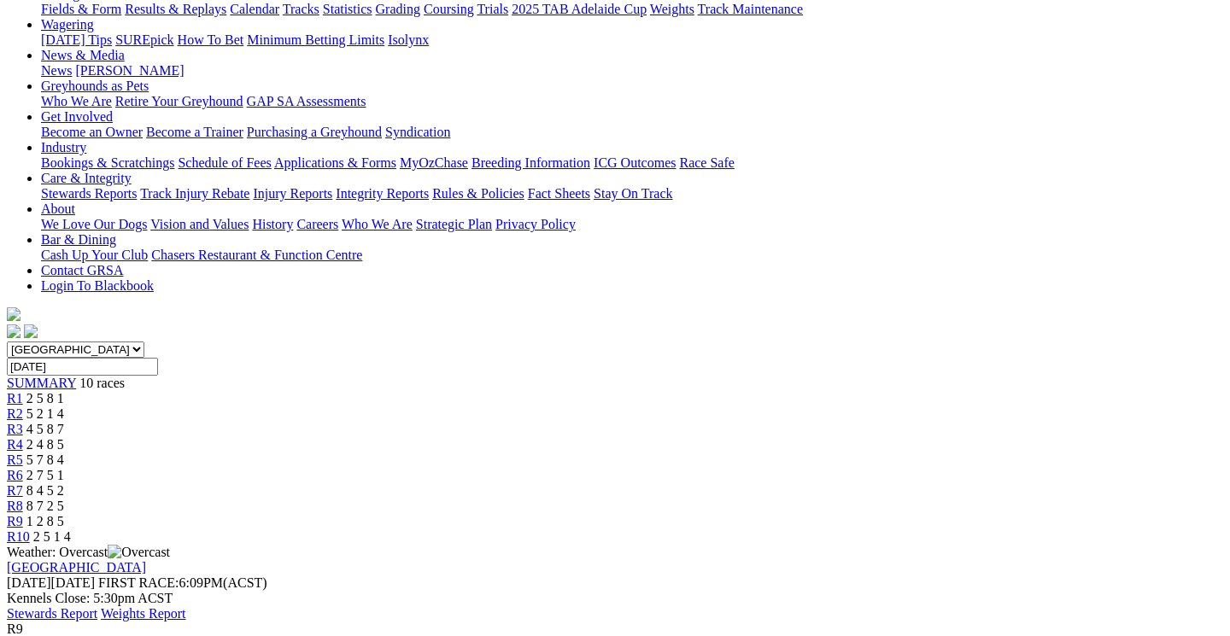
click at [30, 530] on link "R10" at bounding box center [18, 537] width 23 height 15
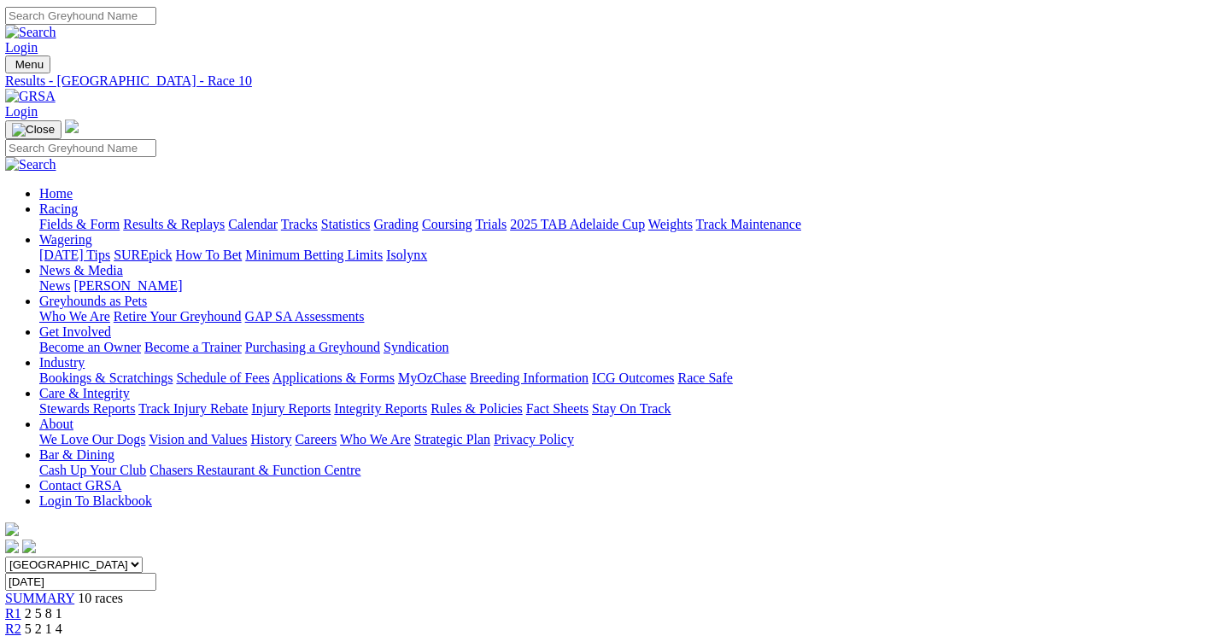
scroll to position [0, 2]
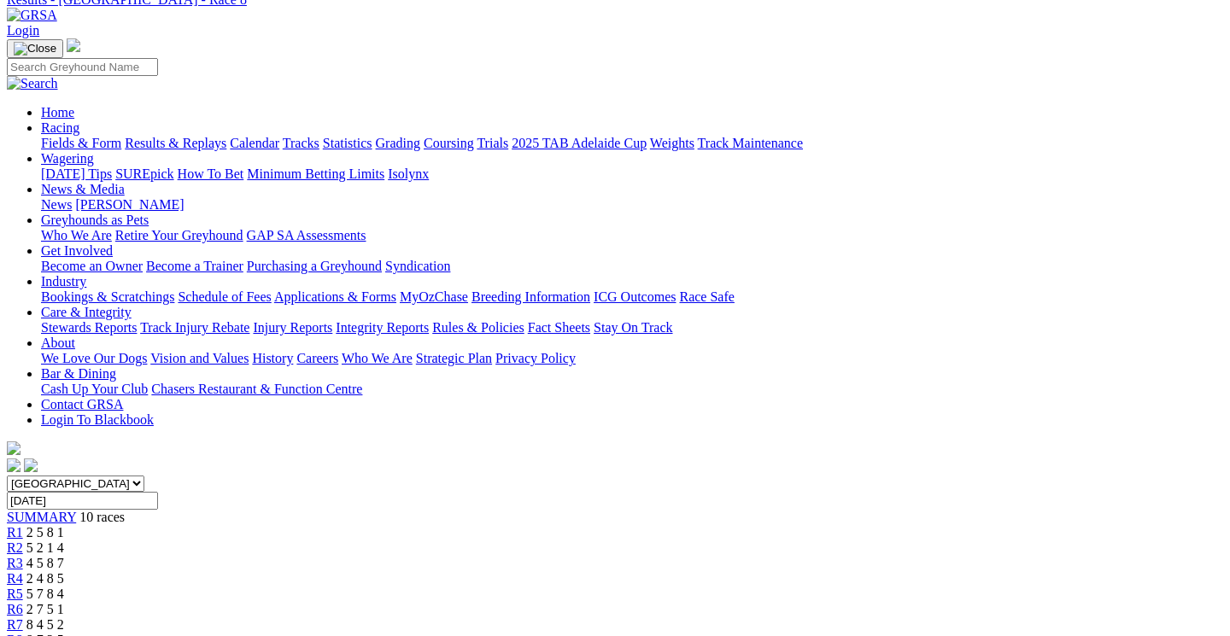
click at [90, 136] on link "Fields & Form" at bounding box center [81, 143] width 80 height 15
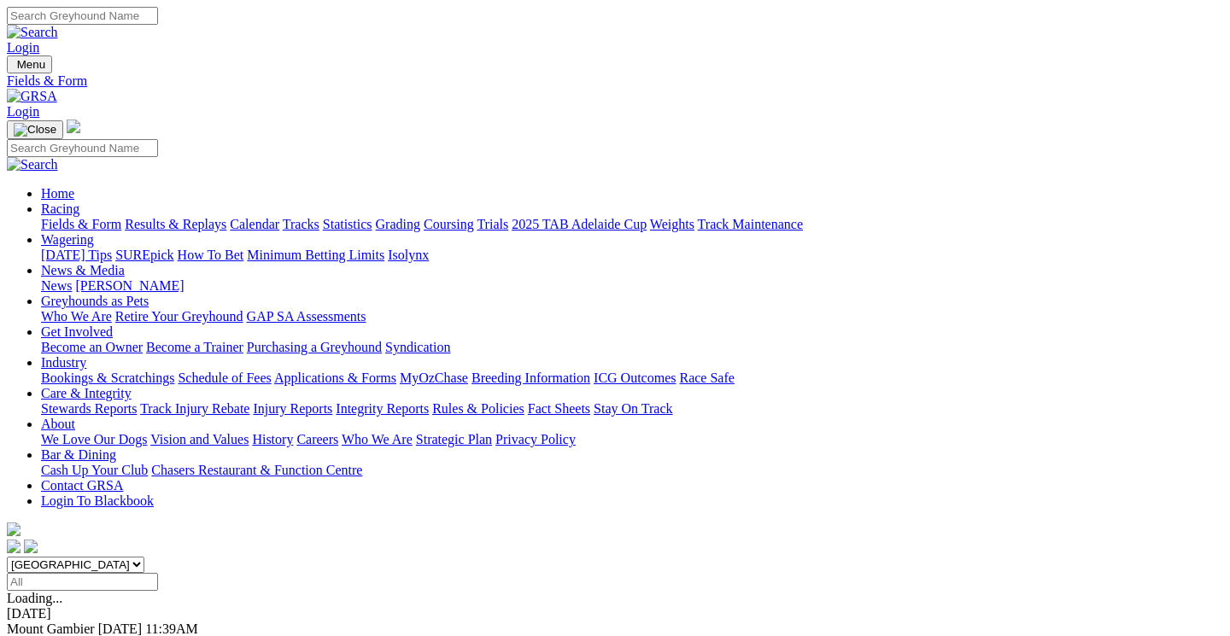
click at [38, 635] on link "F" at bounding box center [34, 644] width 8 height 15
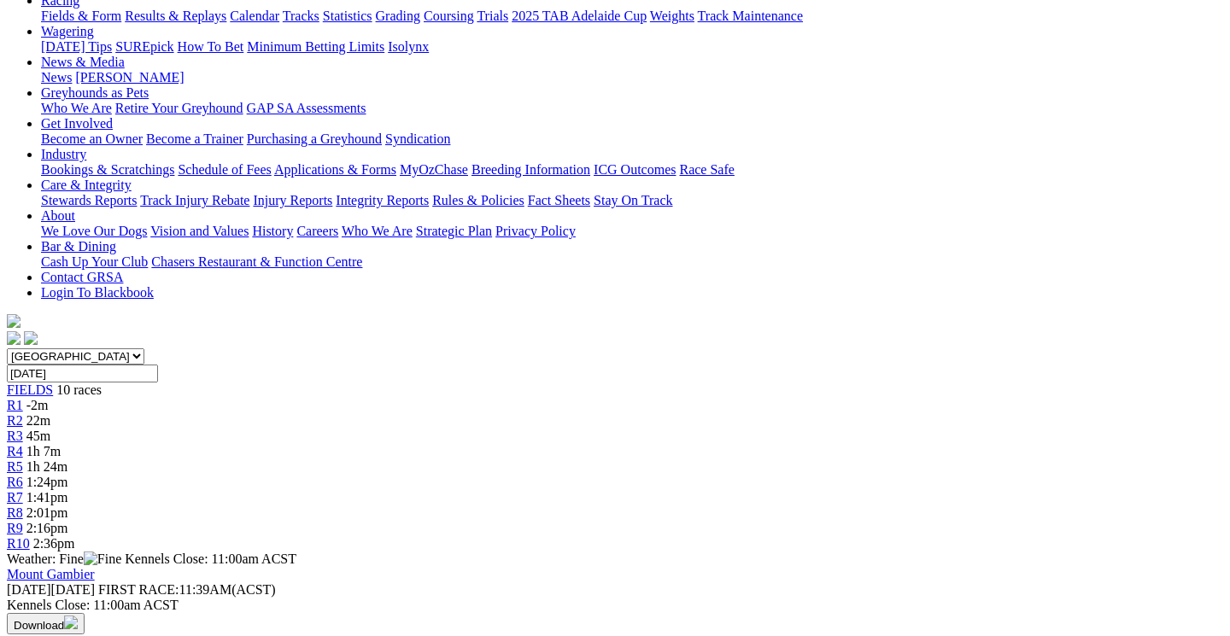
scroll to position [216, 0]
